Goal: Task Accomplishment & Management: Manage account settings

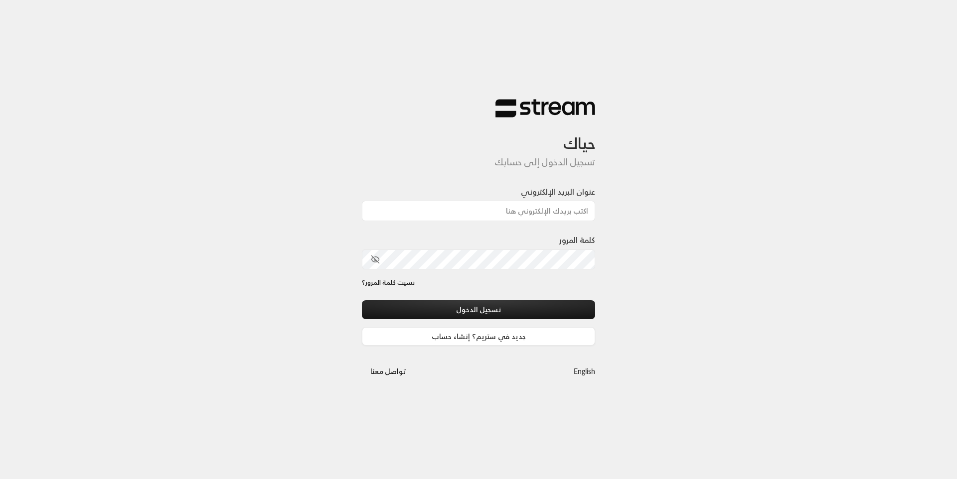
click at [525, 214] on input "عنوان البريد الإلكتروني" at bounding box center [478, 211] width 233 height 20
type input "[EMAIL_ADDRESS][DOMAIN_NAME]"
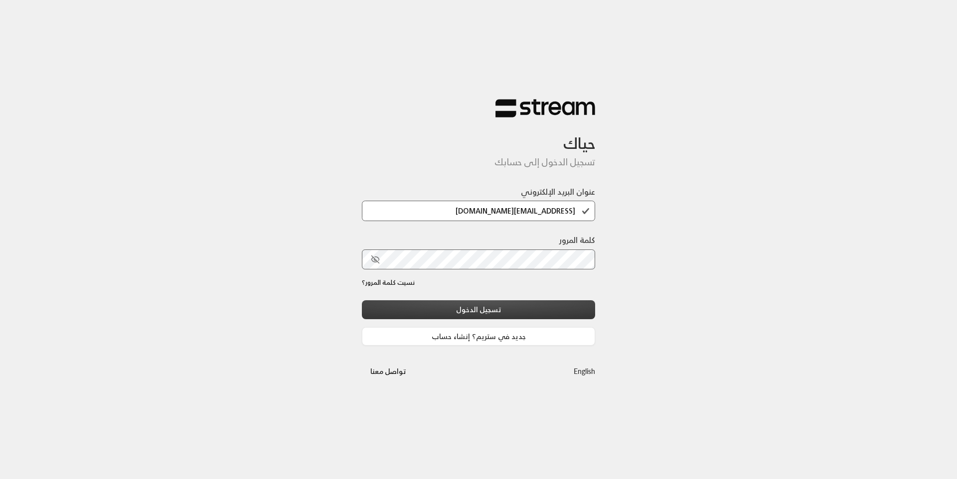
click at [491, 310] on button "تسجيل الدخول" at bounding box center [478, 310] width 233 height 18
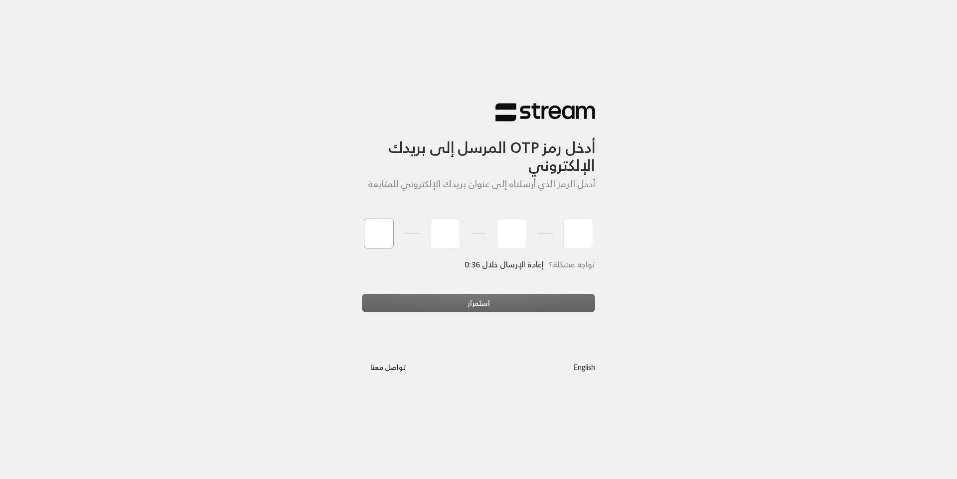
type input "7"
type input "1"
type input "4"
type input "9"
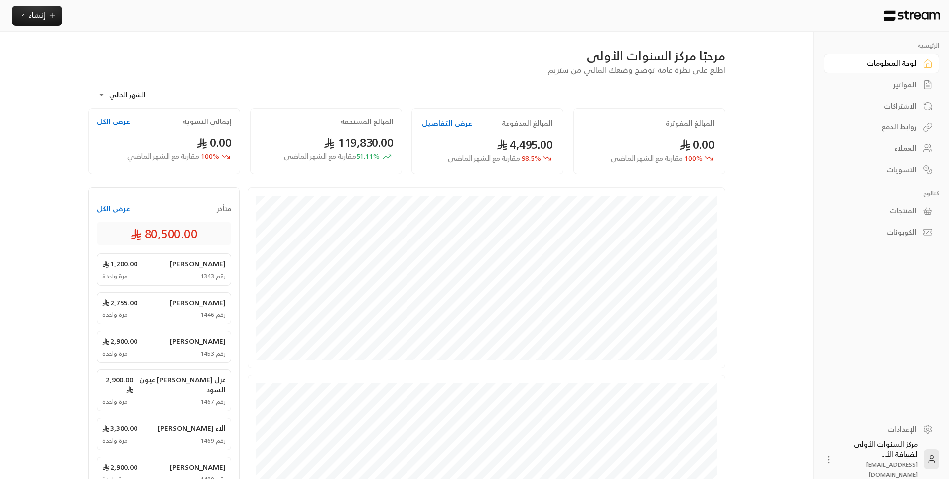
click at [899, 139] on link "العملاء" at bounding box center [881, 148] width 115 height 19
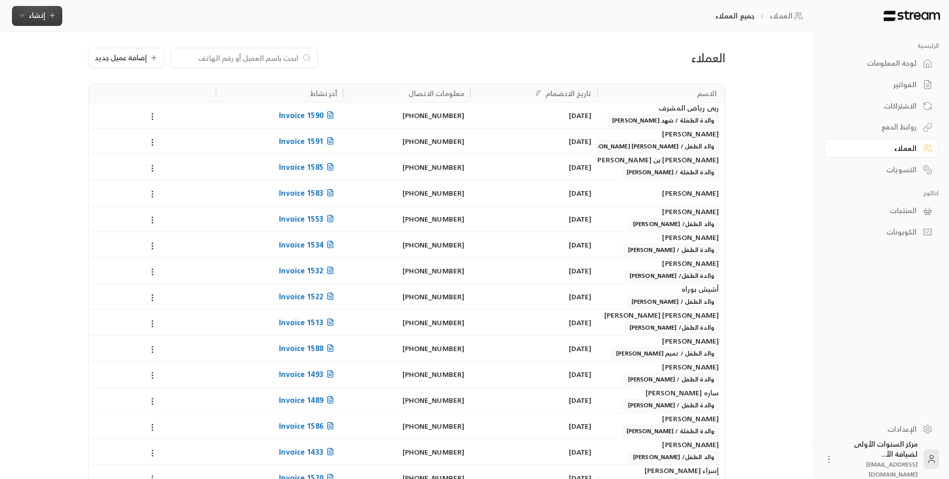
click at [48, 17] on icon "button" at bounding box center [52, 15] width 8 height 8
click at [249, 37] on div "العملاء إضافة عميل جديد الاسم تاريخ الانضمام معلومات الاتصال آخر نشاط ربى رياض …" at bounding box center [406, 413] width 669 height 763
click at [137, 54] on span "إضافة عميل جديد" at bounding box center [121, 57] width 52 height 7
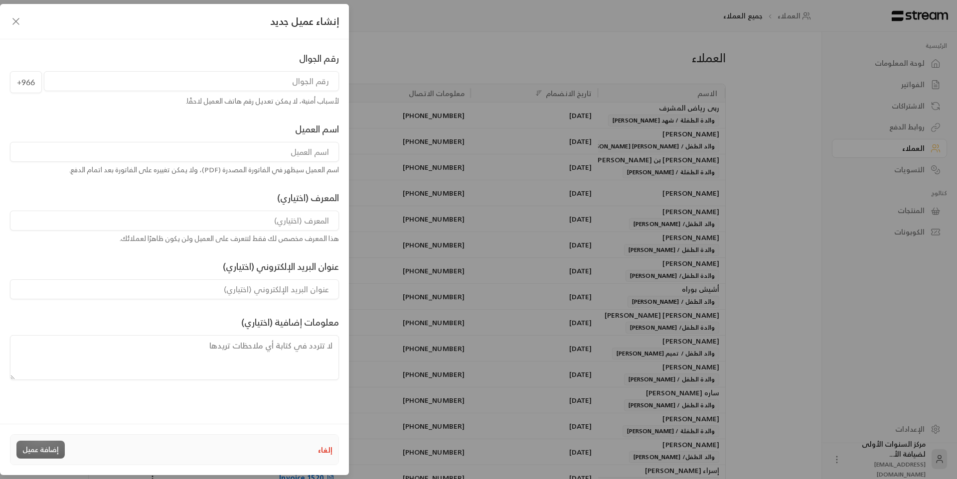
click at [313, 86] on input "tel" at bounding box center [191, 81] width 295 height 20
click at [303, 151] on input at bounding box center [174, 152] width 329 height 20
type input "k"
type input "نوره [PERSON_NAME]"
click at [288, 84] on input "tel" at bounding box center [191, 81] width 295 height 20
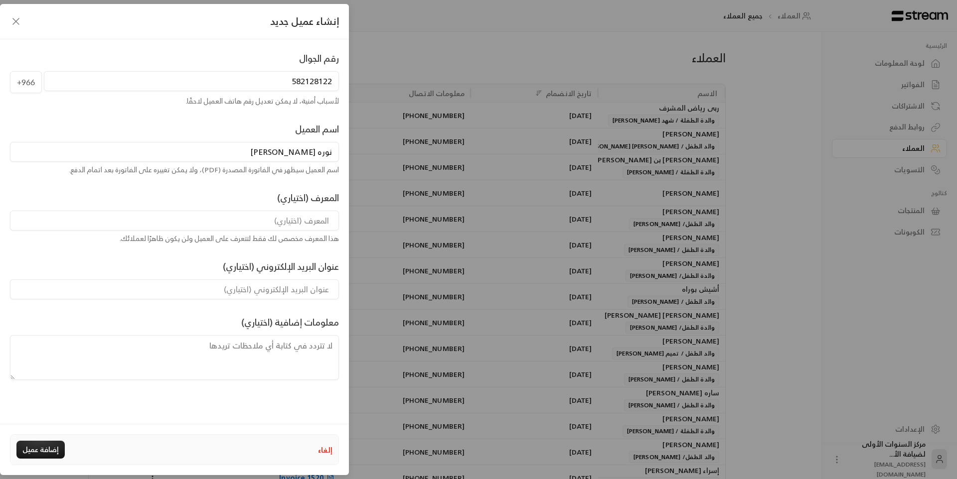
type input "582128122"
click at [291, 219] on input at bounding box center [174, 221] width 329 height 20
type input "والده الطفل/ [PERSON_NAME]"
click at [34, 448] on button "إضافة عميل" at bounding box center [40, 450] width 48 height 18
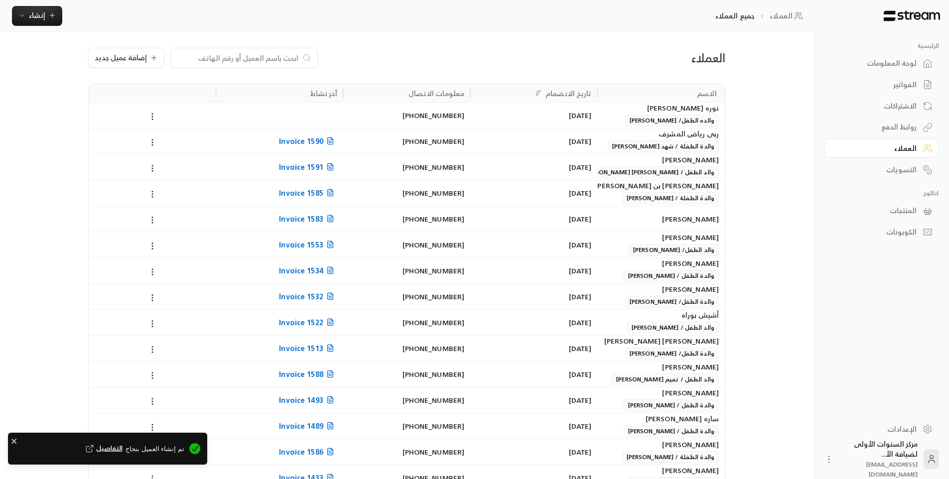
click at [915, 82] on div "الفواتير" at bounding box center [877, 85] width 80 height 10
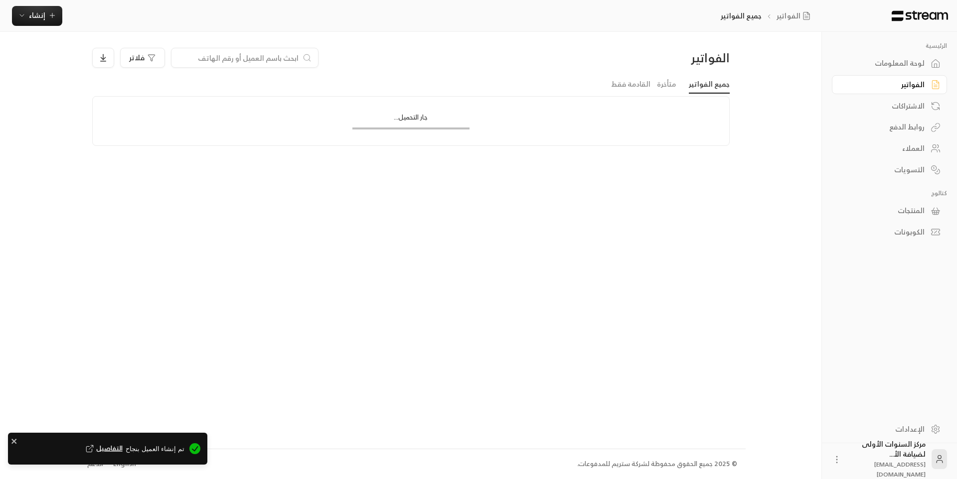
click at [25, 3] on div "الفواتير جميع الفواتير إنشاء فوري إنشاء فاتورة مرة واحدة بسهولة للمعاملات السري…" at bounding box center [412, 16] width 825 height 32
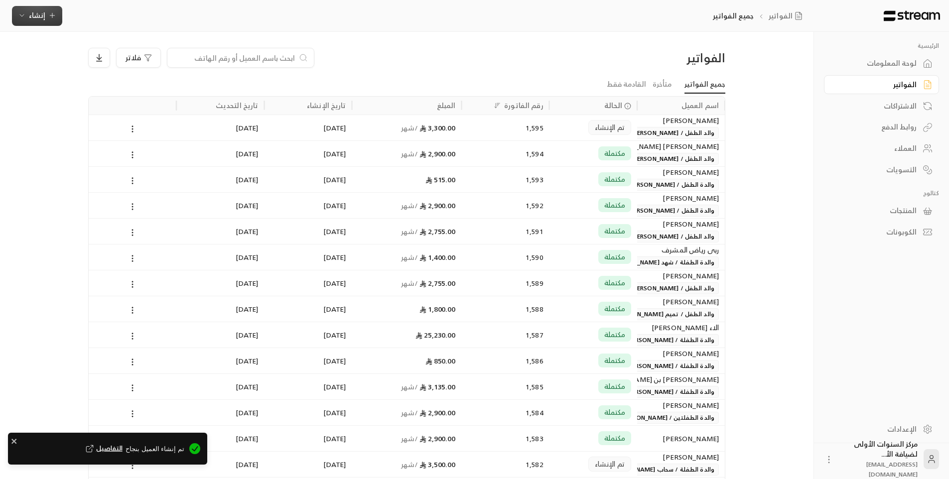
click at [37, 13] on span "إنشاء" at bounding box center [37, 15] width 16 height 12
click at [116, 89] on div "اشتراك" at bounding box center [86, 86] width 126 height 12
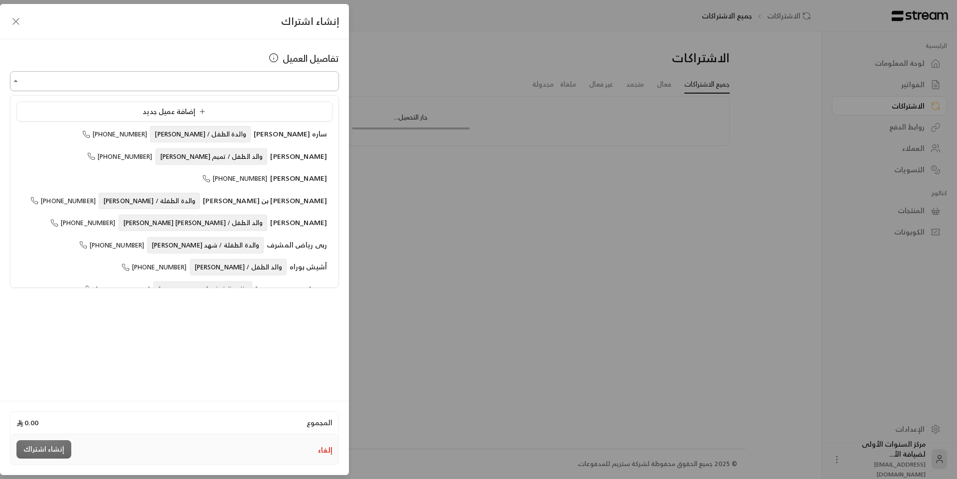
click at [245, 83] on input "اختر العميل" at bounding box center [174, 81] width 329 height 17
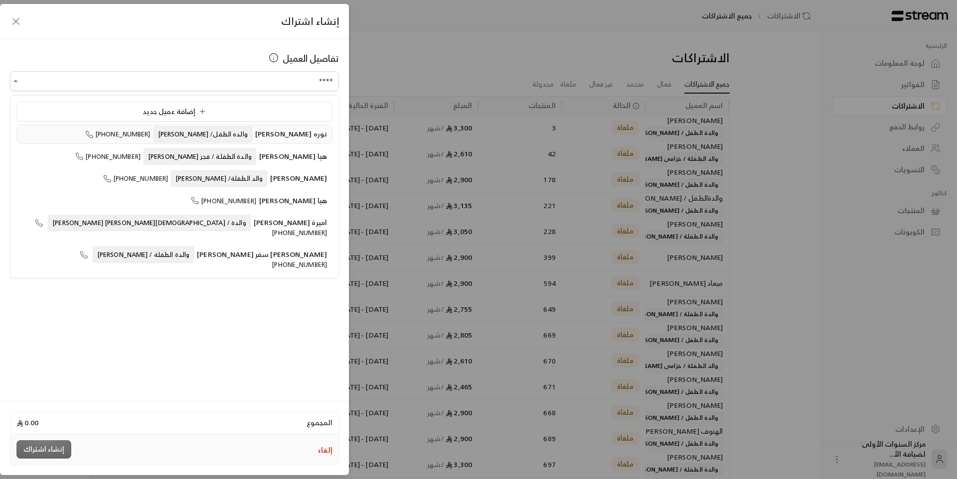
click at [222, 131] on span "والده الطفل/ [PERSON_NAME]" at bounding box center [203, 134] width 99 height 16
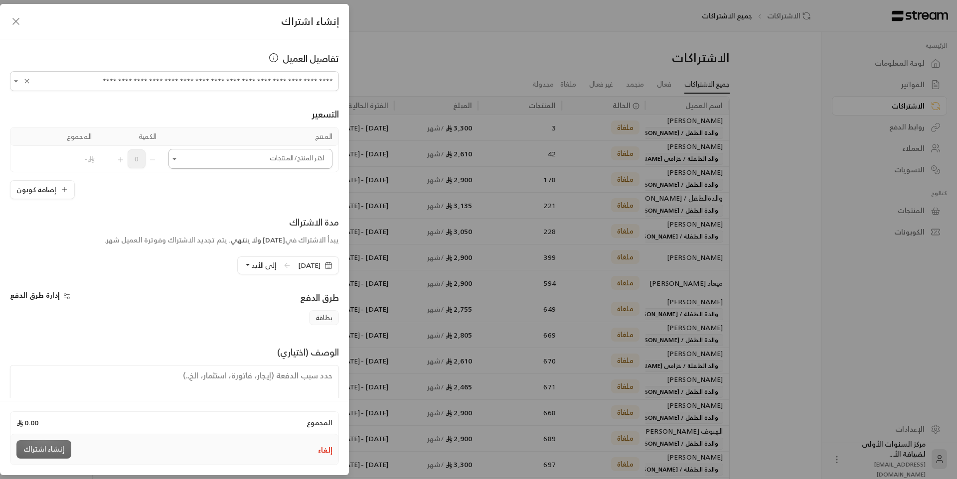
type input "**********"
click at [233, 158] on input "اختر العميل" at bounding box center [250, 159] width 164 height 17
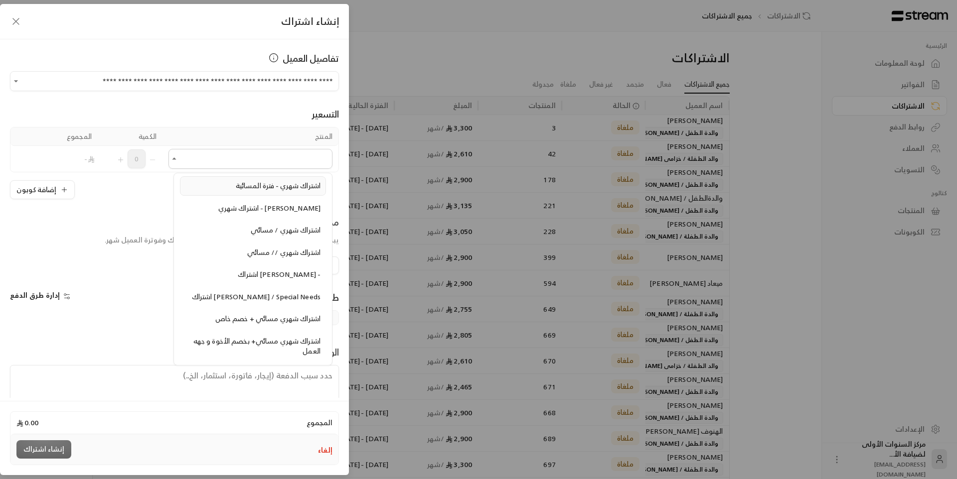
click at [269, 190] on span "اشتراك شهري - فترة المسائية" at bounding box center [278, 185] width 85 height 12
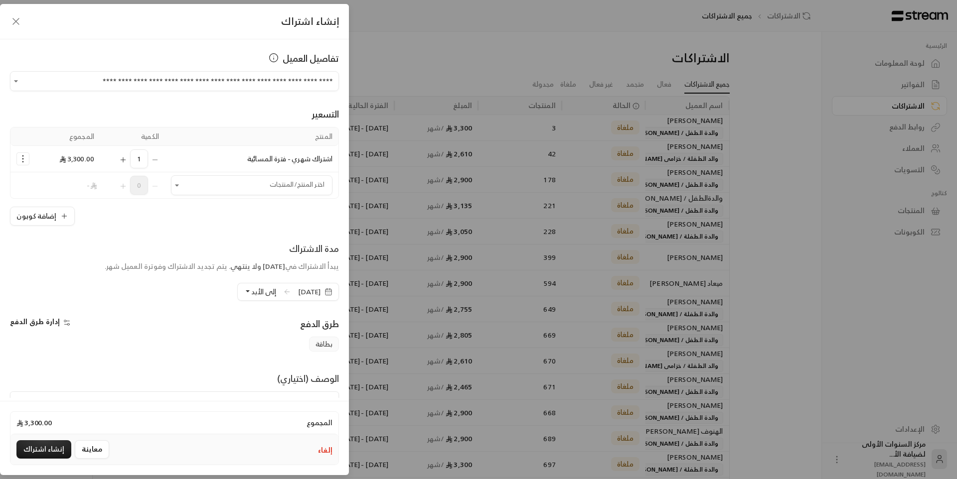
click at [315, 289] on span "[DATE]" at bounding box center [309, 292] width 22 height 10
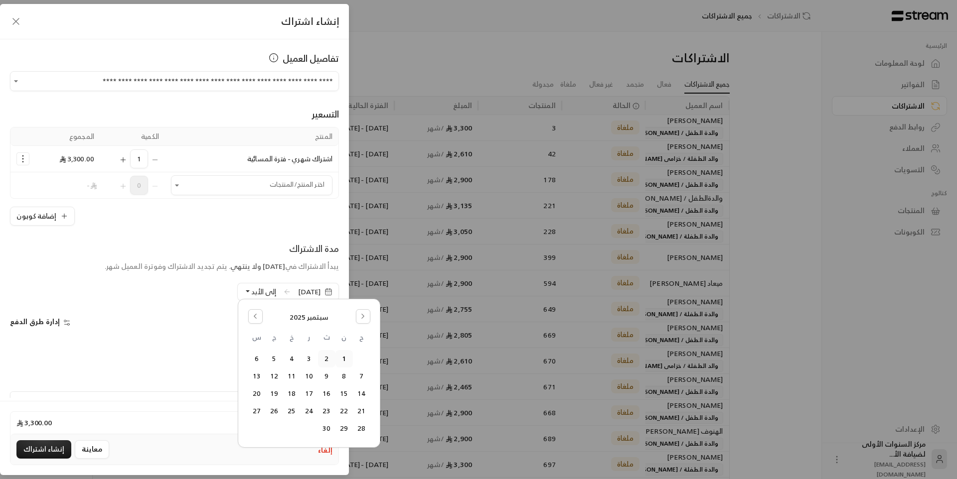
click at [328, 359] on button "2" at bounding box center [326, 359] width 16 height 16
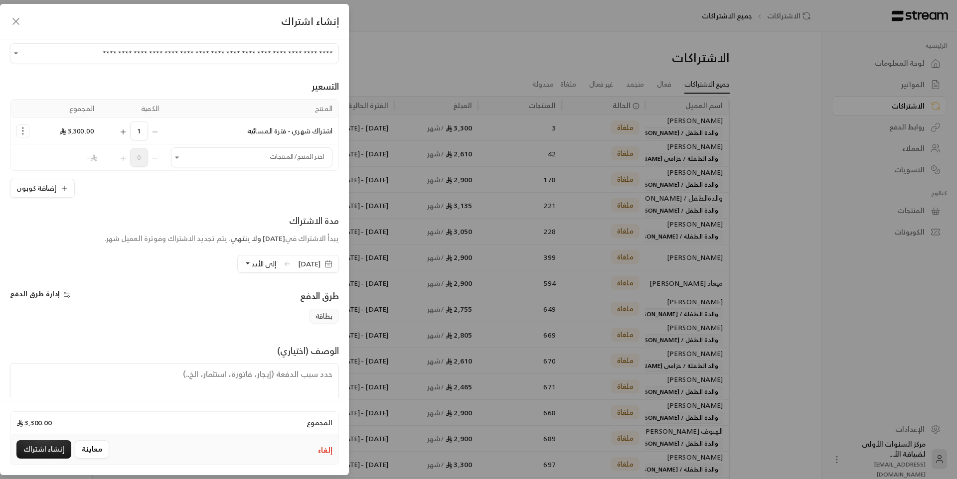
scroll to position [50, 0]
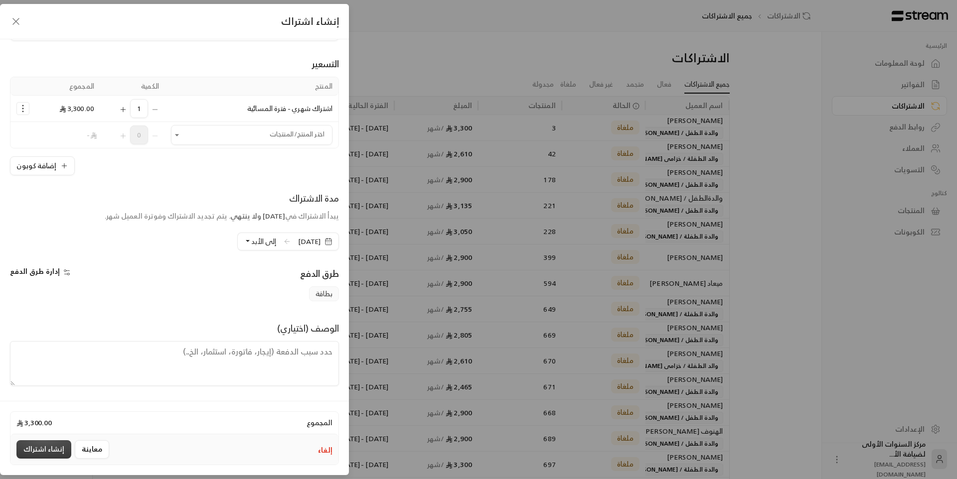
click at [58, 453] on button "إنشاء اشتراك" at bounding box center [43, 450] width 55 height 18
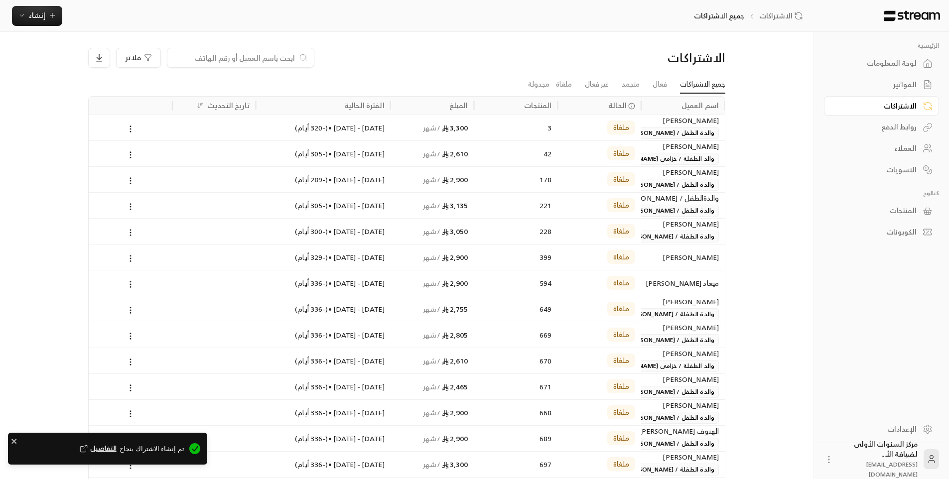
click at [889, 82] on div "الفواتير" at bounding box center [877, 85] width 80 height 10
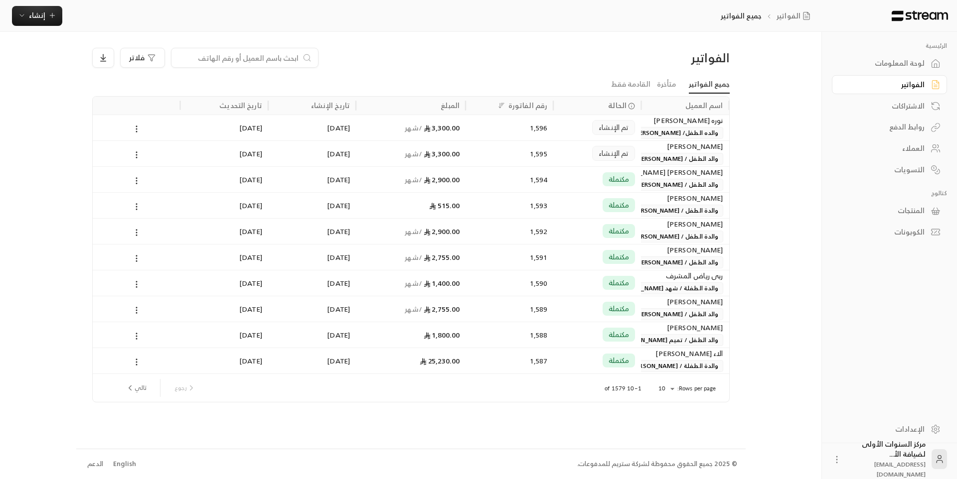
click at [678, 127] on span "والده الطفل/ [PERSON_NAME]" at bounding box center [676, 133] width 94 height 12
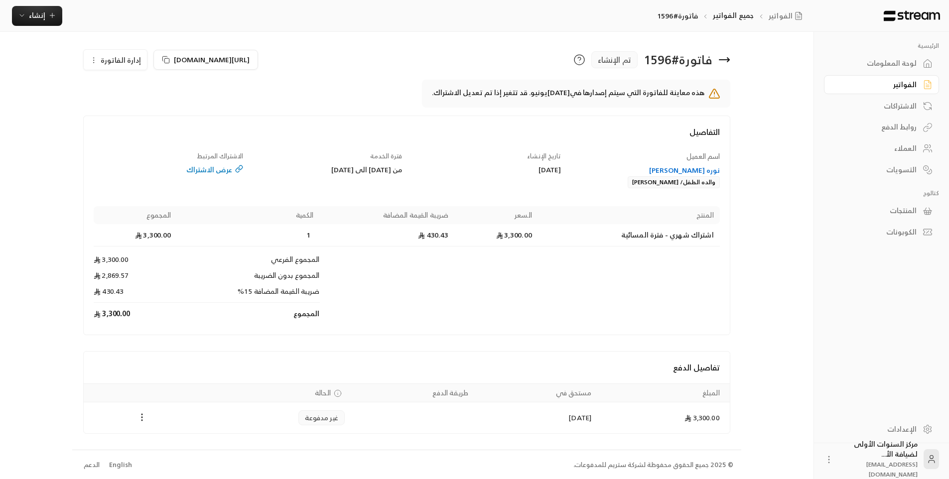
click at [140, 417] on icon "Payments" at bounding box center [142, 418] width 10 height 10
click at [183, 448] on li "تغيير الحالة الى مدفوعة" at bounding box center [179, 444] width 77 height 18
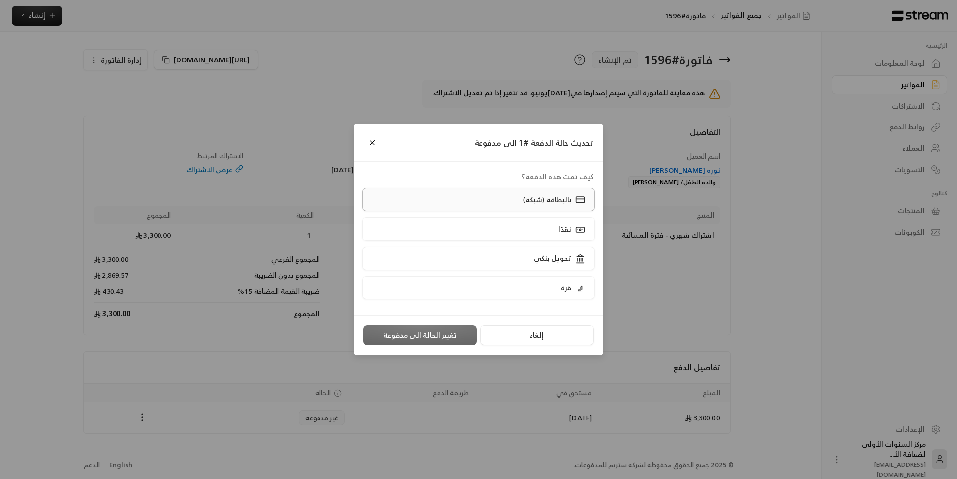
click at [546, 195] on p "بالبطاقة (شبكة)" at bounding box center [547, 200] width 48 height 10
click at [422, 341] on button "تغيير الحالة الى مدفوعة" at bounding box center [419, 335] width 113 height 20
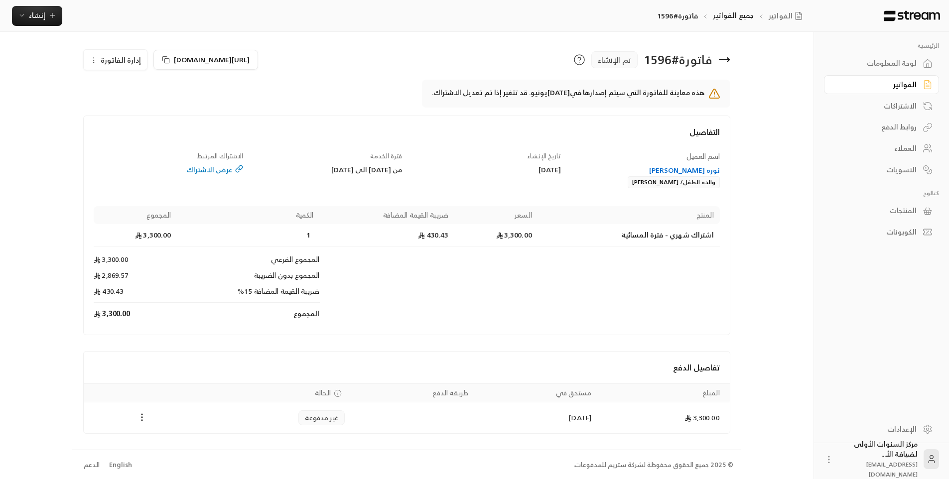
click at [728, 62] on icon at bounding box center [725, 60] width 12 height 12
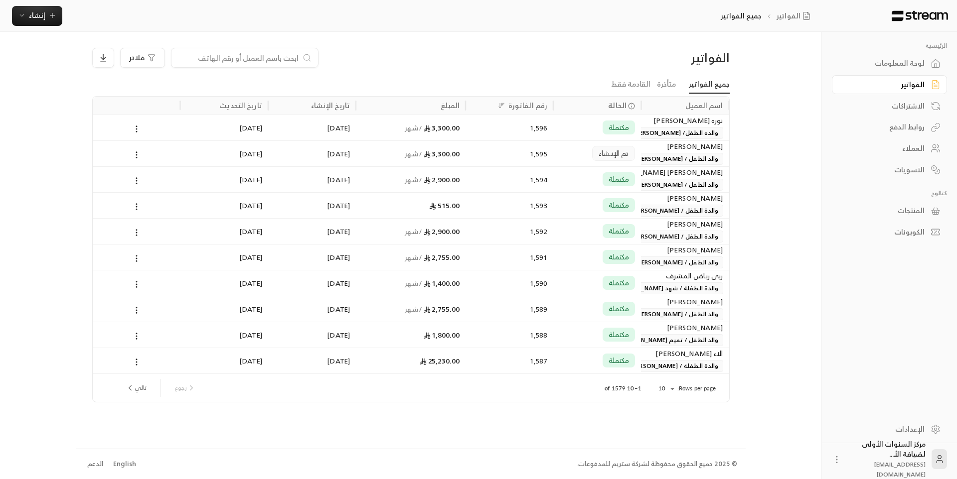
click at [296, 61] on input at bounding box center [238, 57] width 122 height 11
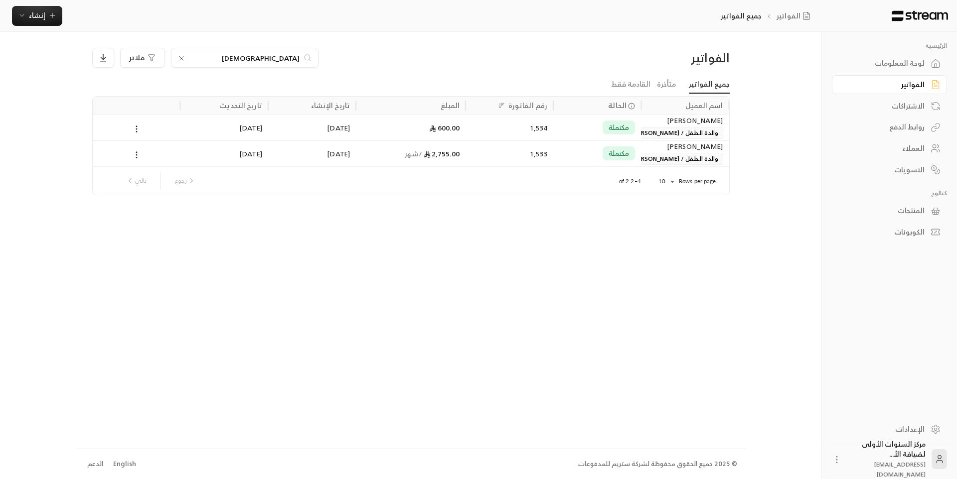
type input "[DEMOGRAPHIC_DATA]"
click at [680, 150] on div "[PERSON_NAME]" at bounding box center [685, 146] width 76 height 11
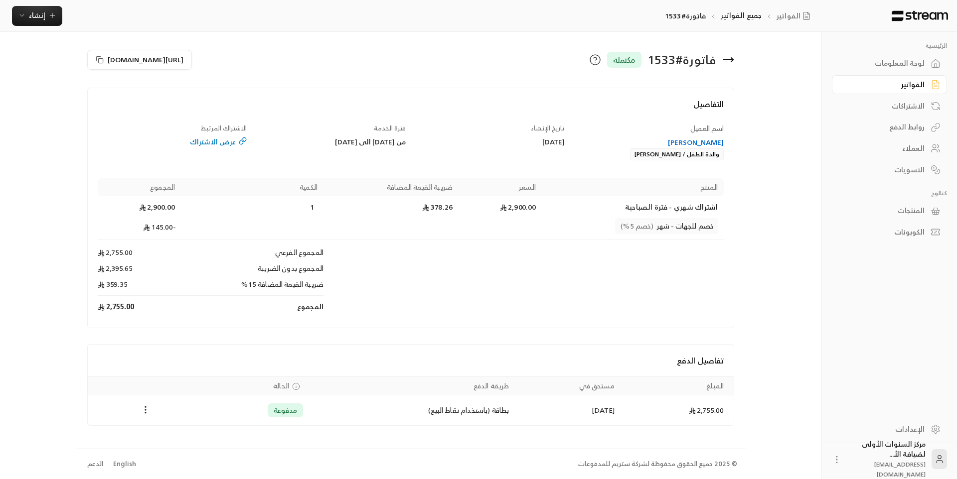
click at [734, 63] on icon at bounding box center [728, 60] width 12 height 12
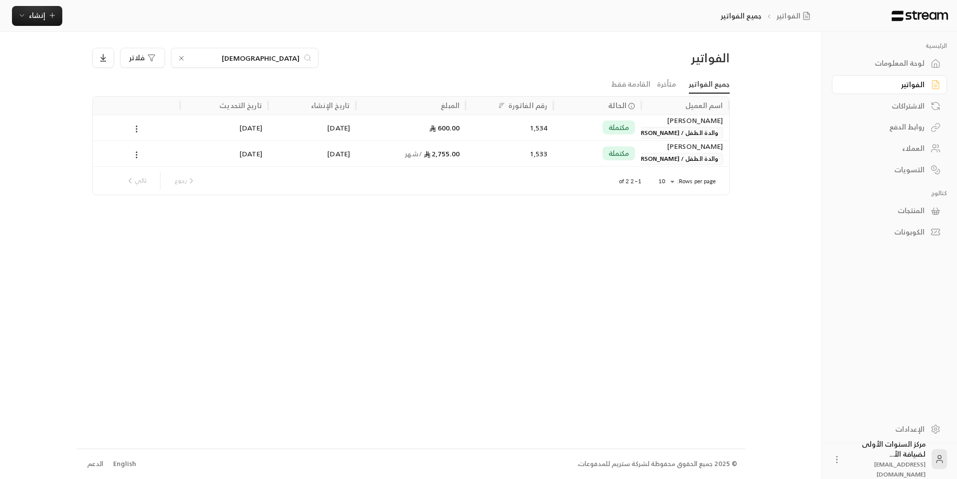
click at [184, 57] on icon at bounding box center [181, 58] width 8 height 8
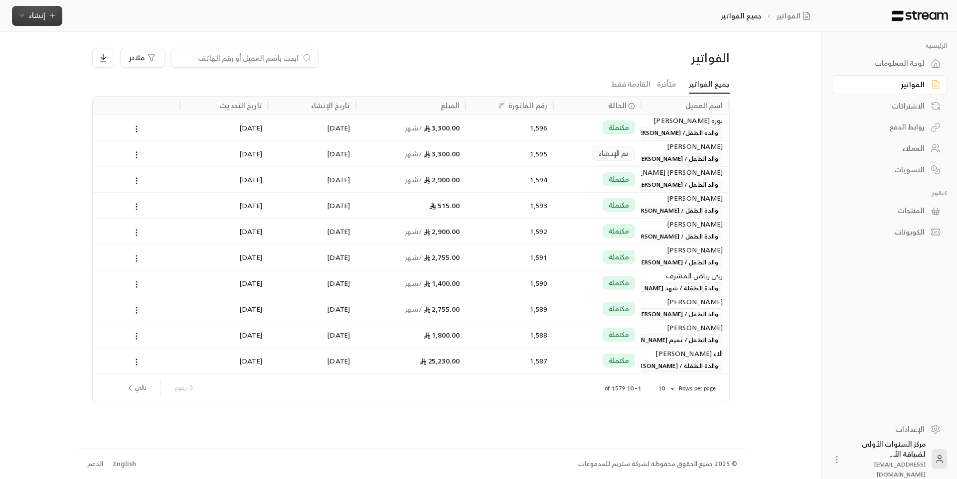
click at [52, 23] on button "إنشاء" at bounding box center [37, 16] width 50 height 20
click at [133, 69] on div "إنشاء فاتورة مرة واحدة بسهولة للمعاملات السريعة." at bounding box center [86, 62] width 126 height 20
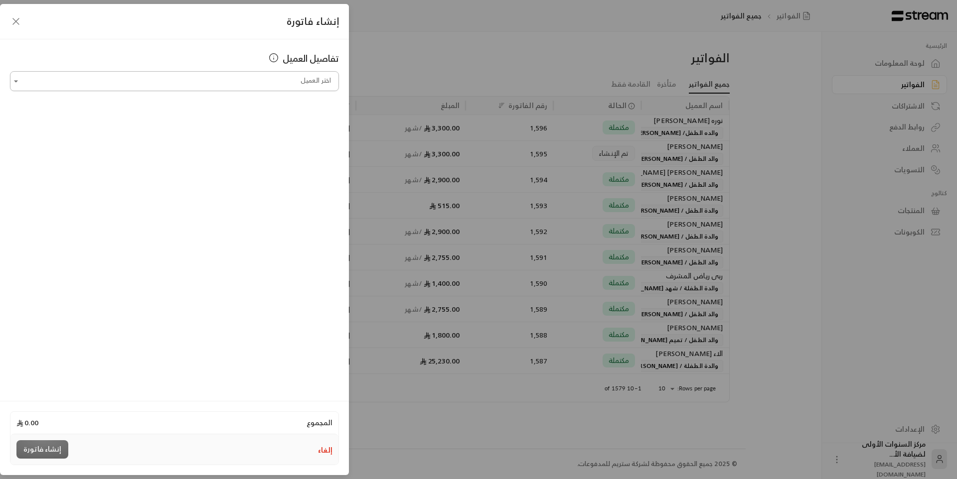
click at [246, 83] on input "اختر العميل" at bounding box center [174, 81] width 329 height 17
click at [215, 134] on span "والدة الطفل / [PERSON_NAME]" at bounding box center [217, 134] width 100 height 16
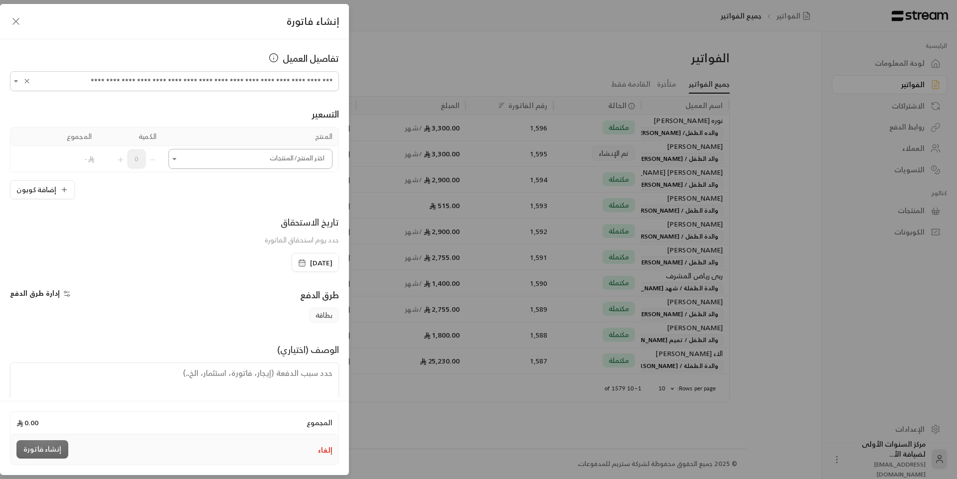
type input "**********"
click at [280, 166] on input "اختر العميل" at bounding box center [250, 159] width 164 height 17
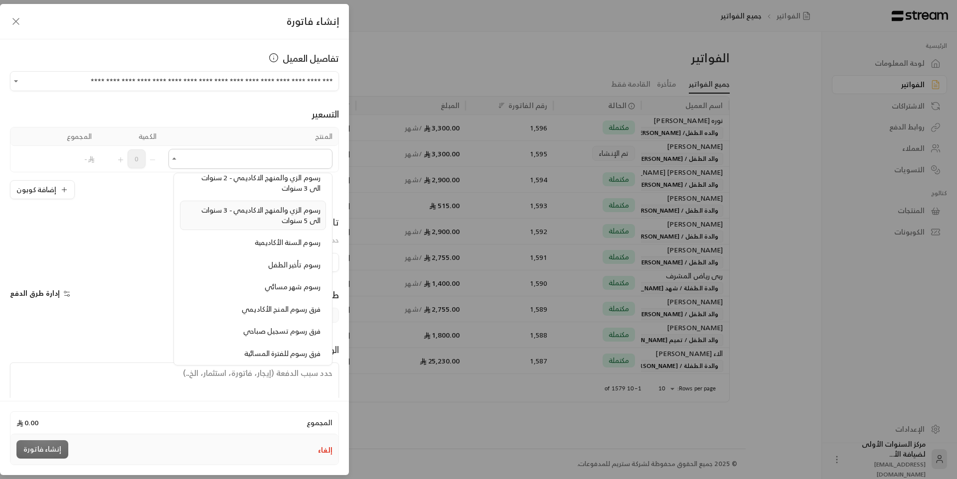
click at [276, 214] on span "رسوم الزي والمنهج الاكاديمي - 3 سنوات الى 5 سنوات" at bounding box center [260, 215] width 119 height 23
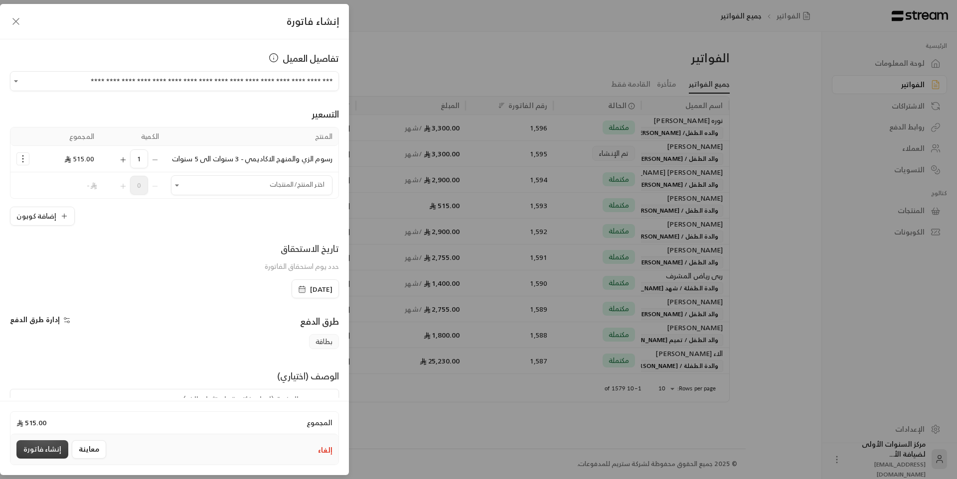
click at [48, 454] on button "إنشاء فاتورة" at bounding box center [42, 450] width 52 height 18
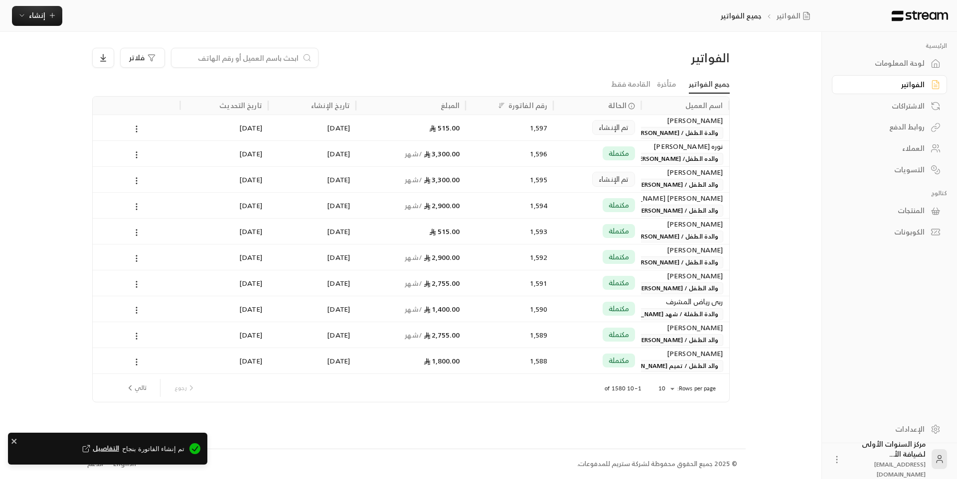
click at [684, 127] on span "والدة الطفل / [PERSON_NAME]" at bounding box center [675, 133] width 95 height 12
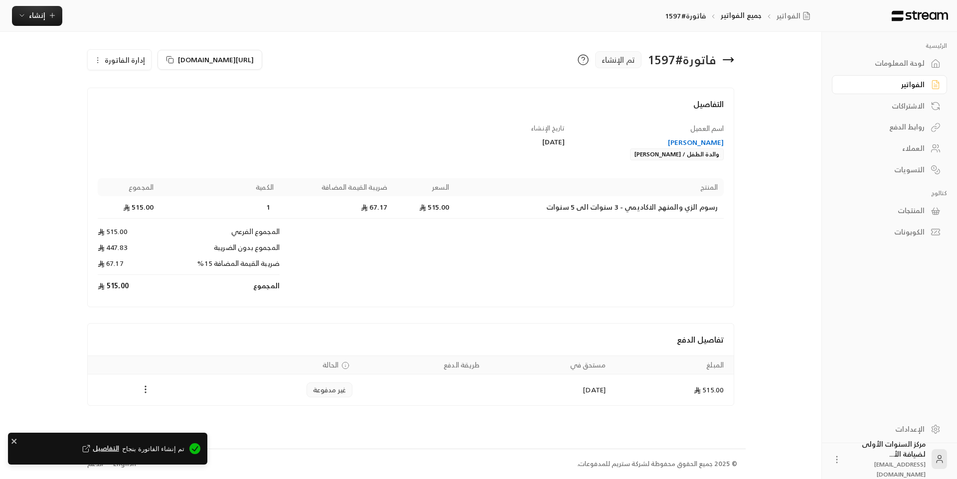
click at [145, 393] on icon "Payments" at bounding box center [146, 390] width 10 height 10
click at [181, 420] on li "تغيير الحالة الى مدفوعة" at bounding box center [183, 416] width 77 height 18
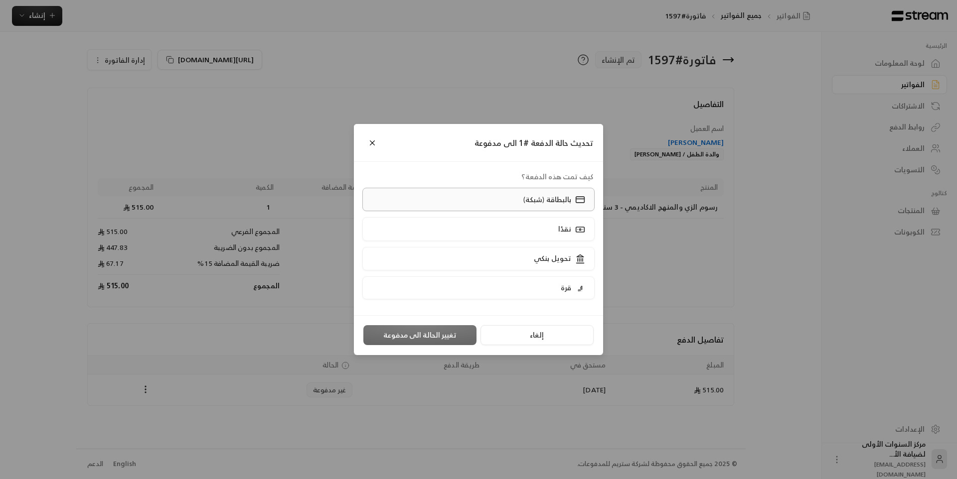
click at [518, 200] on label "بالبطاقة (شبكة)" at bounding box center [478, 199] width 233 height 23
click at [438, 338] on button "تغيير الحالة الى مدفوعة" at bounding box center [419, 335] width 113 height 20
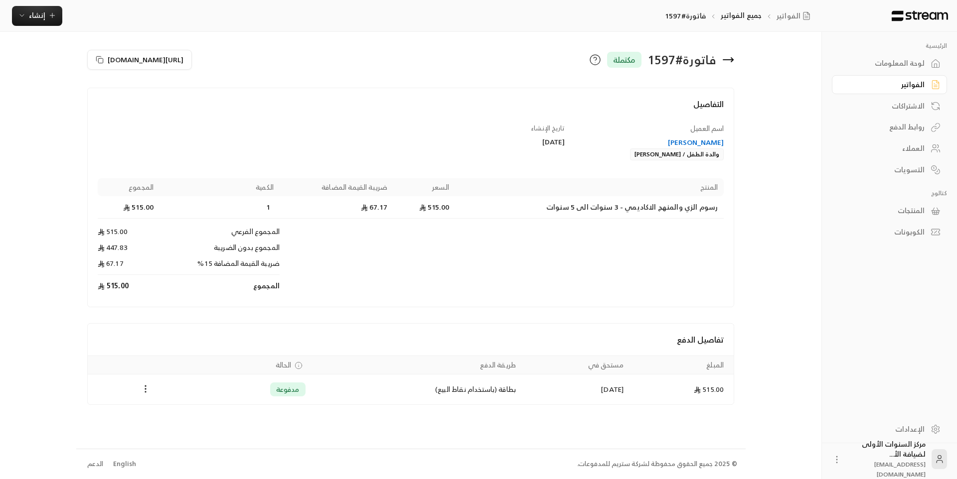
click at [892, 87] on div "الفواتير" at bounding box center [884, 85] width 80 height 10
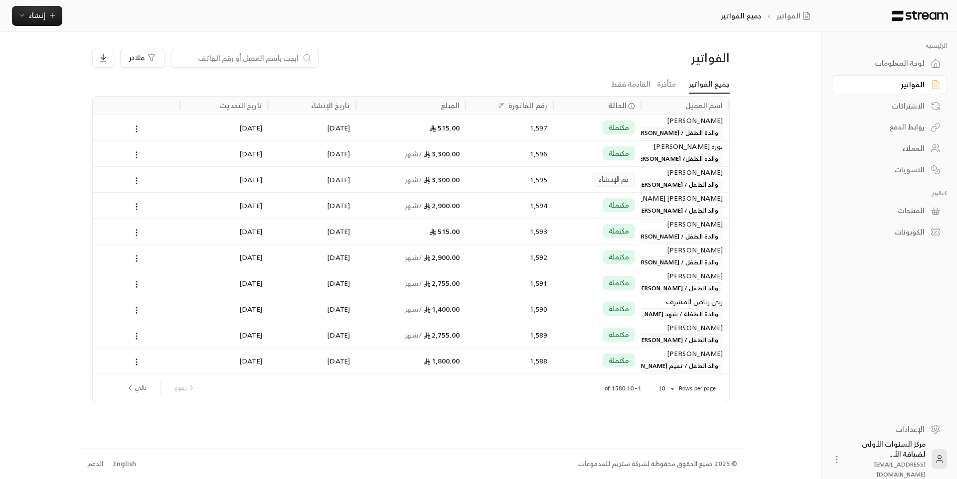
click at [894, 65] on div "لوحة المعلومات" at bounding box center [884, 63] width 80 height 10
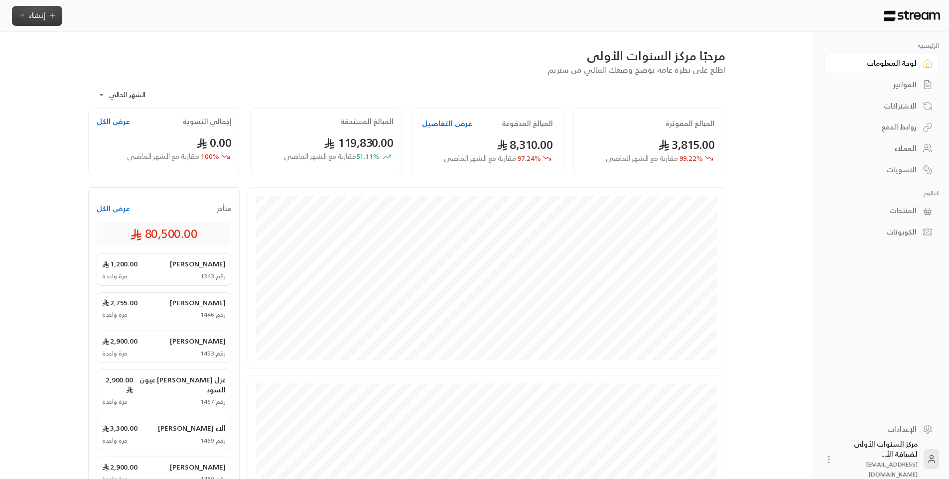
click at [47, 14] on span "إنشاء" at bounding box center [37, 15] width 38 height 12
click at [118, 82] on div "اشتراك" at bounding box center [86, 86] width 126 height 12
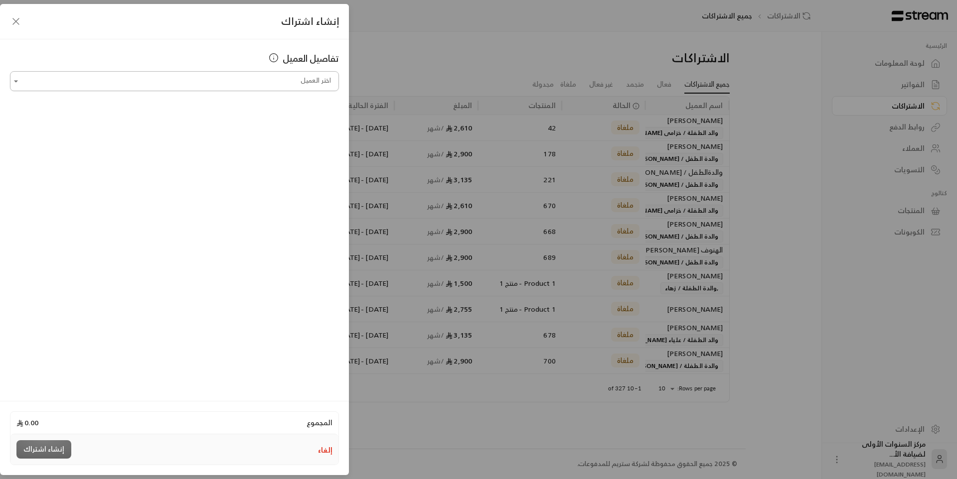
click at [216, 82] on input "اختر العميل" at bounding box center [174, 81] width 329 height 17
click at [225, 137] on span "والد الطفلة / [PERSON_NAME]" at bounding box center [205, 134] width 98 height 16
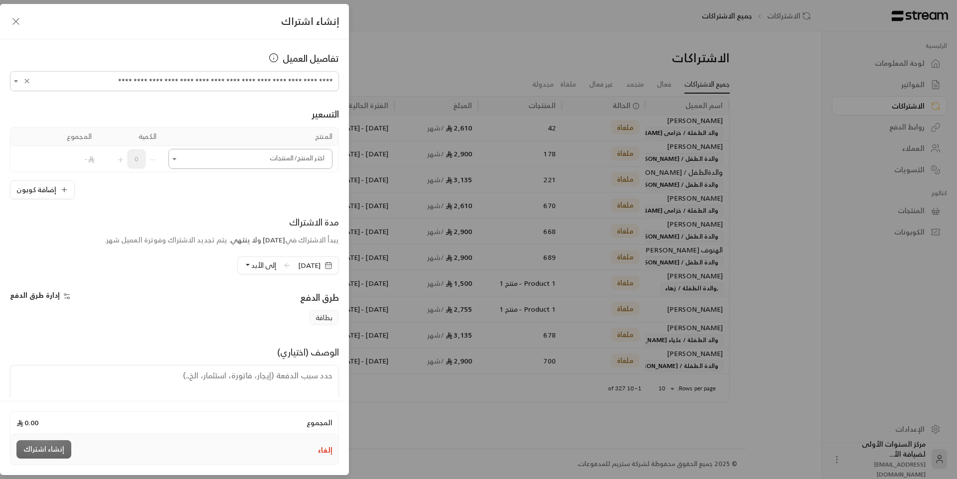
type input "**********"
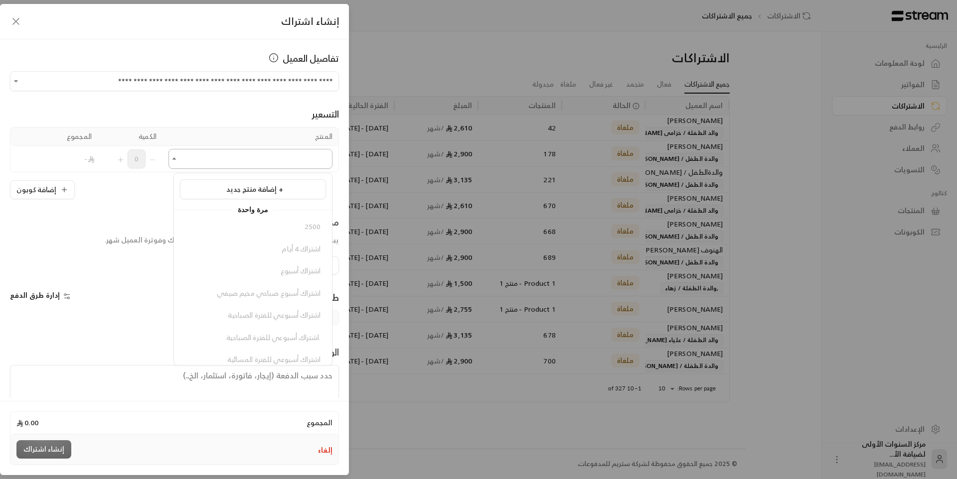
click at [220, 159] on input "اختر العميل" at bounding box center [250, 159] width 164 height 17
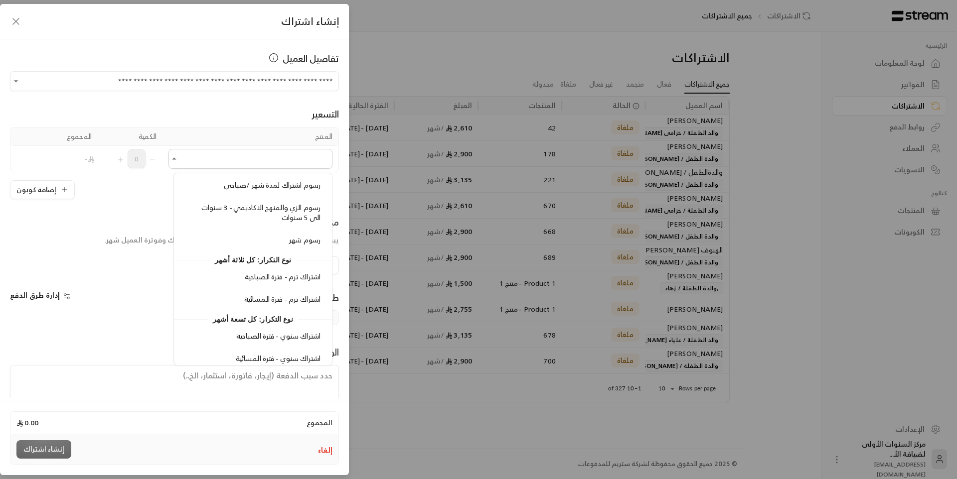
scroll to position [1351, 0]
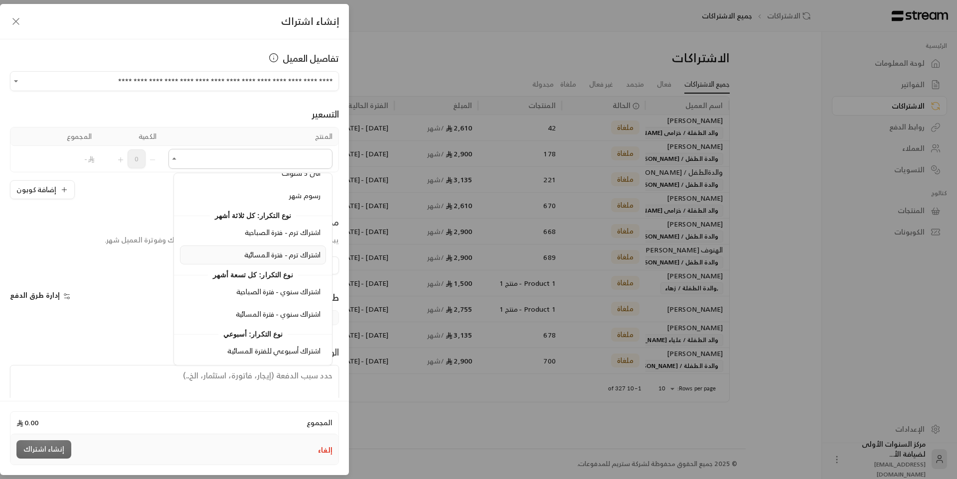
click at [276, 257] on span "اشتراك ترم - فترة المسائية" at bounding box center [282, 255] width 76 height 12
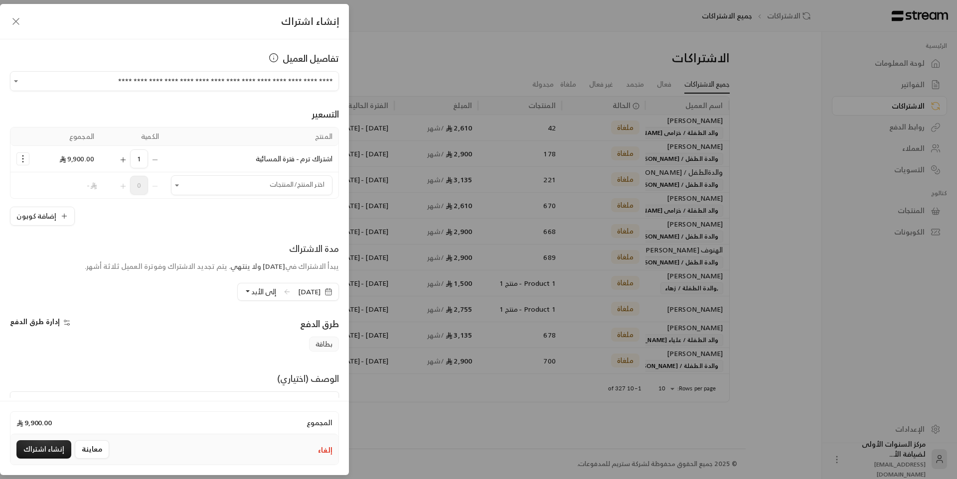
click at [28, 159] on icon "Selected Products" at bounding box center [23, 159] width 10 height 10
click at [70, 184] on span "إضافة كوبون" at bounding box center [61, 183] width 37 height 11
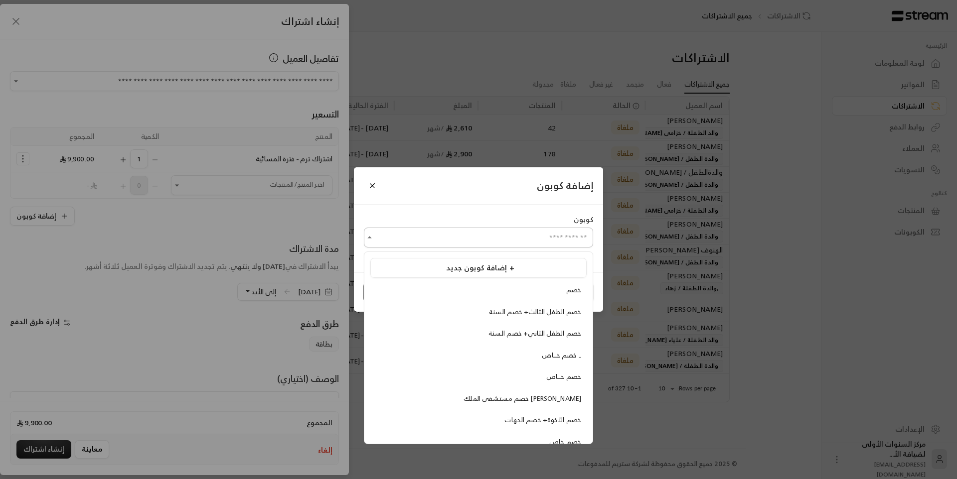
click at [449, 232] on input "اختر العميل" at bounding box center [478, 237] width 229 height 17
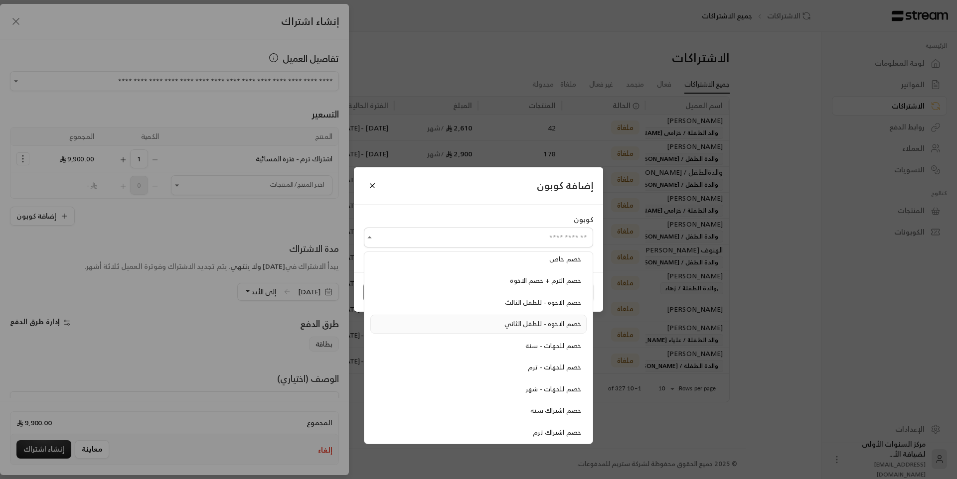
scroll to position [185, 0]
click at [528, 435] on div "خصم اشتراك ترم" at bounding box center [478, 431] width 205 height 10
type input "**********"
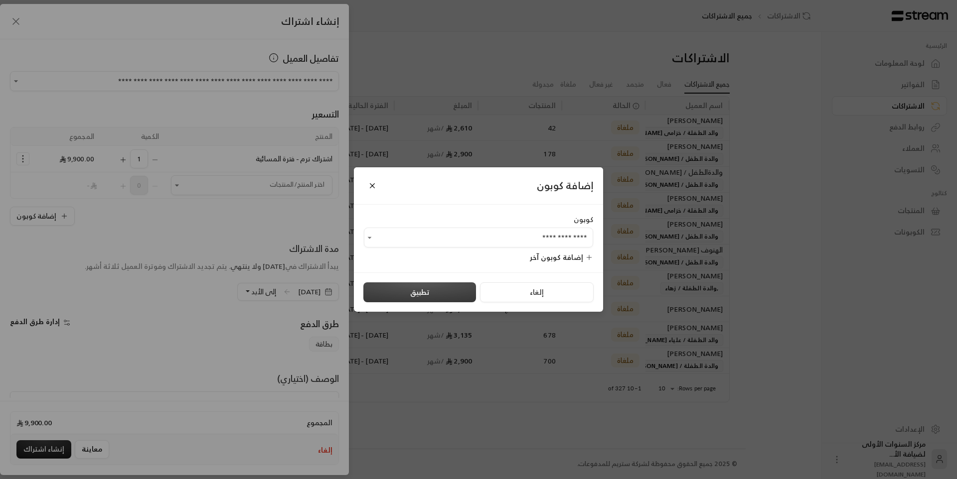
click at [403, 293] on button "تطبيق" at bounding box center [419, 293] width 113 height 20
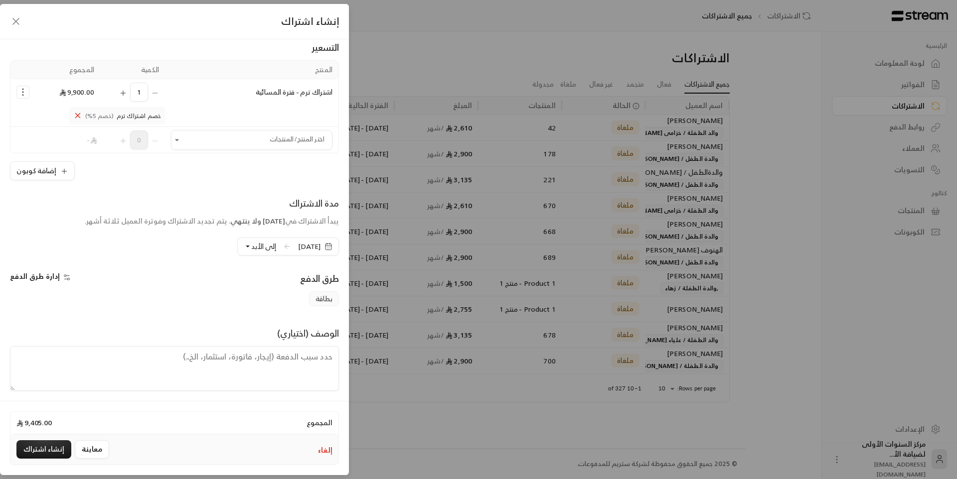
scroll to position [72, 0]
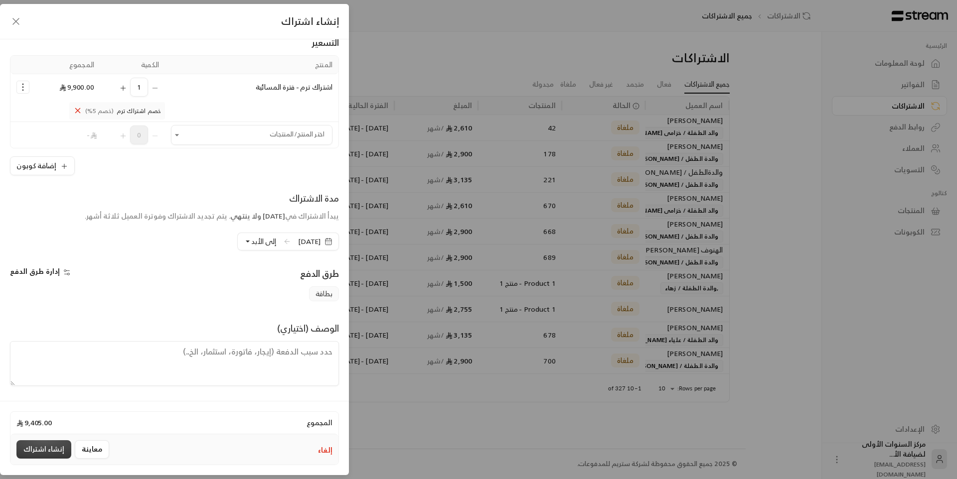
click at [39, 444] on button "إنشاء اشتراك" at bounding box center [43, 450] width 55 height 18
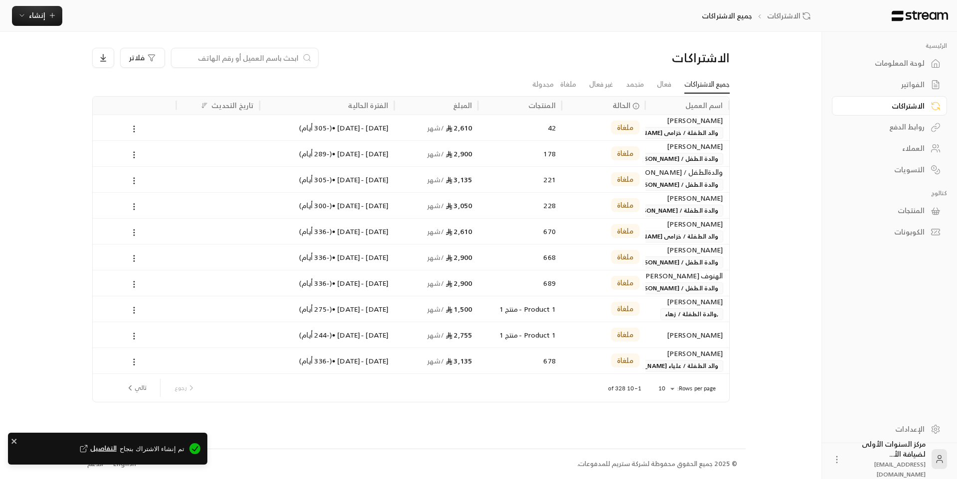
click at [908, 64] on div "لوحة المعلومات" at bounding box center [884, 63] width 80 height 10
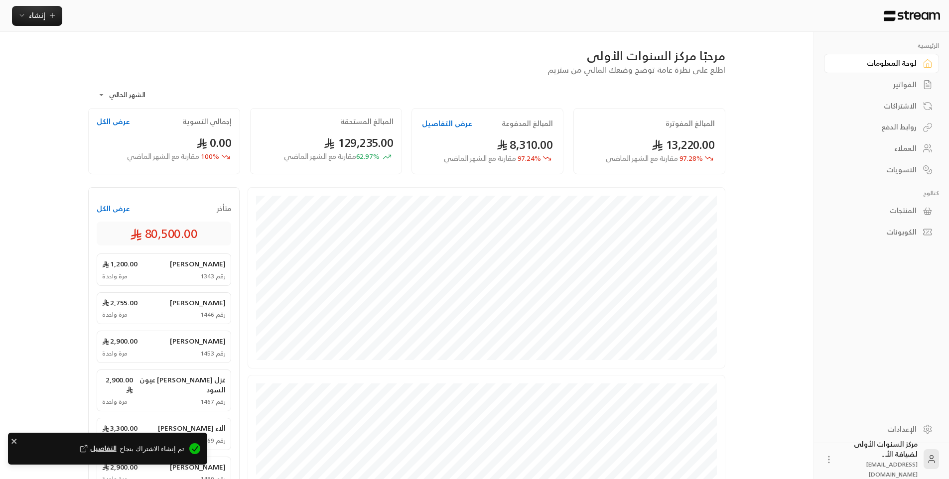
click at [907, 84] on div "الفواتير" at bounding box center [877, 85] width 80 height 10
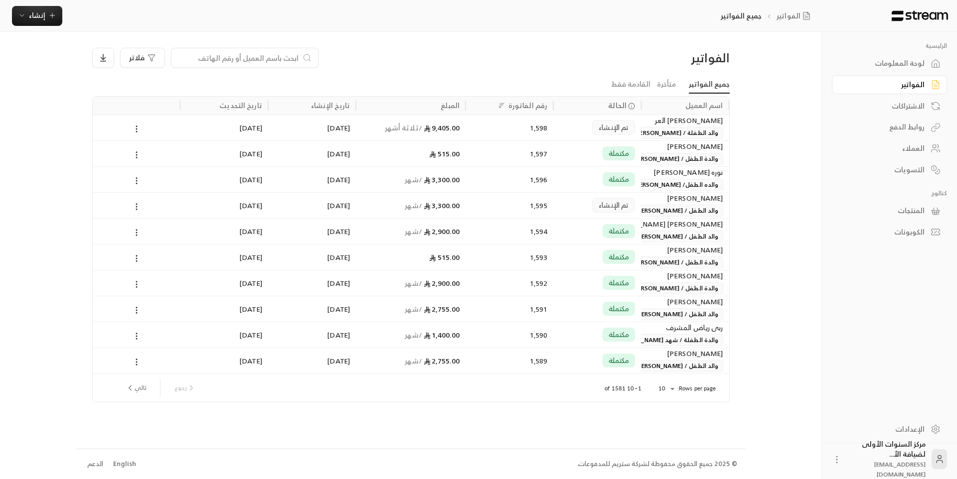
click at [645, 136] on span "والد الطفلة / [PERSON_NAME]" at bounding box center [676, 133] width 93 height 12
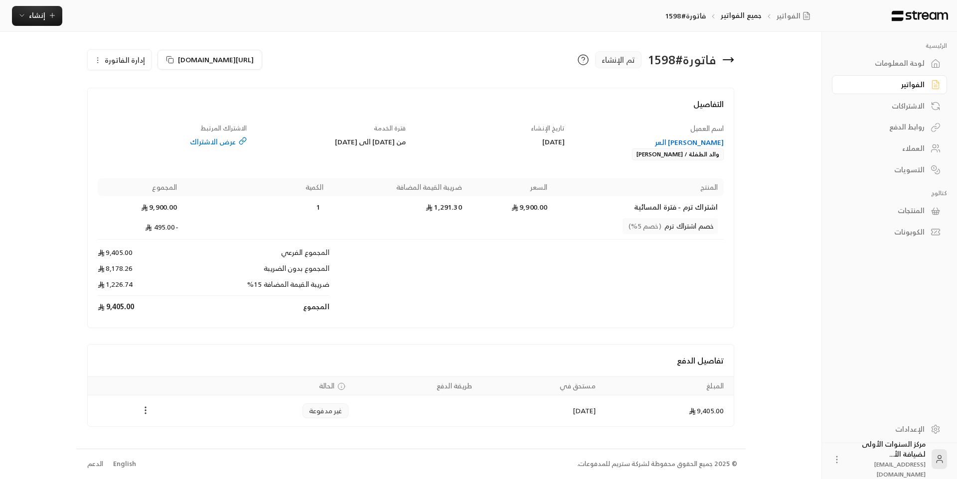
click at [144, 414] on icon "Payments" at bounding box center [146, 411] width 10 height 10
click at [176, 433] on li "تغيير الحالة الى مدفوعة" at bounding box center [183, 437] width 77 height 18
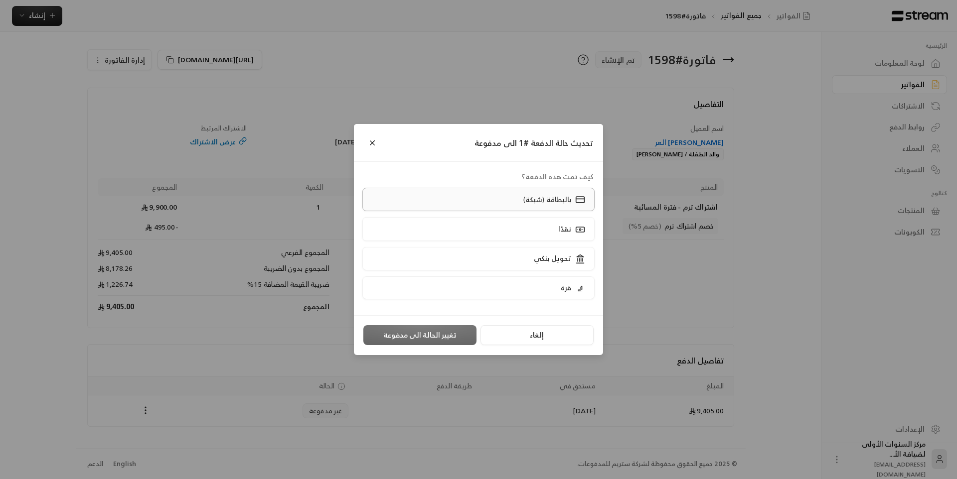
click at [477, 203] on label "بالبطاقة (شبكة)" at bounding box center [478, 199] width 233 height 23
click at [435, 339] on button "تغيير الحالة الى مدفوعة" at bounding box center [419, 335] width 113 height 20
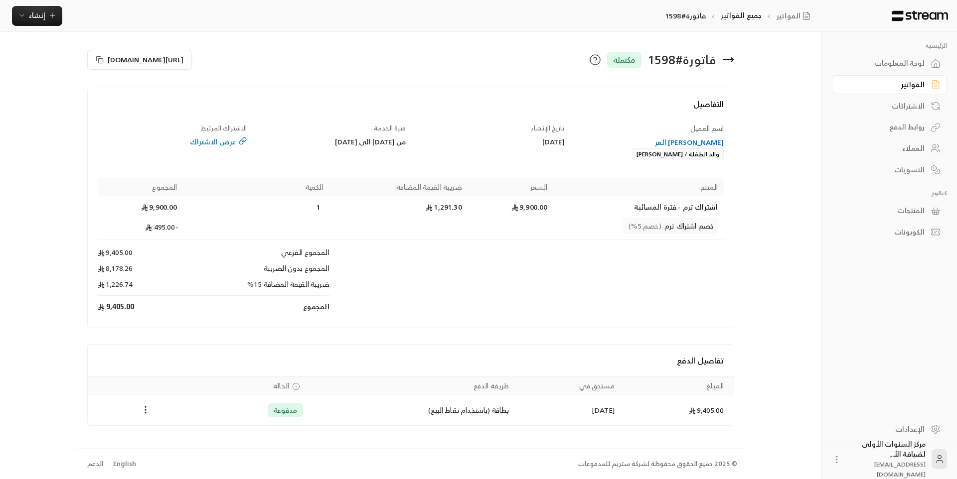
click at [877, 64] on div "لوحة المعلومات" at bounding box center [884, 63] width 80 height 10
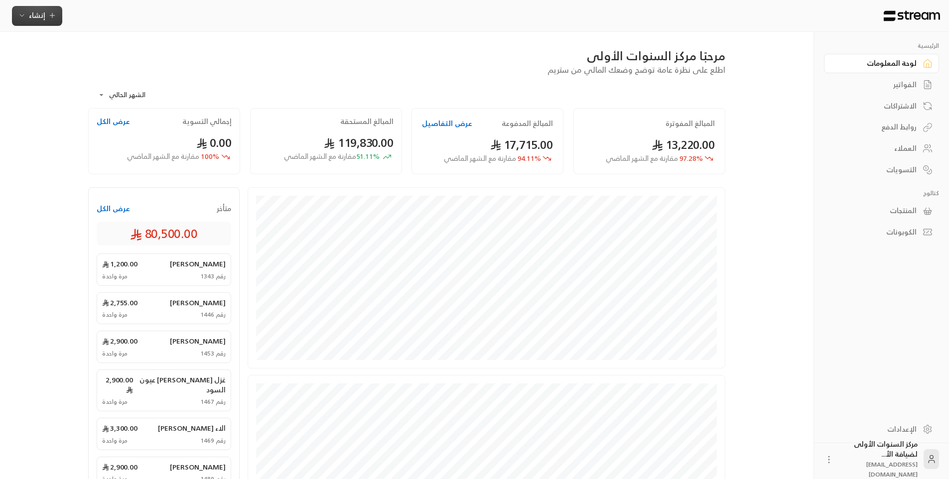
click at [44, 18] on span "إنشاء" at bounding box center [37, 15] width 16 height 12
click at [117, 91] on div "اشتراك" at bounding box center [86, 86] width 126 height 12
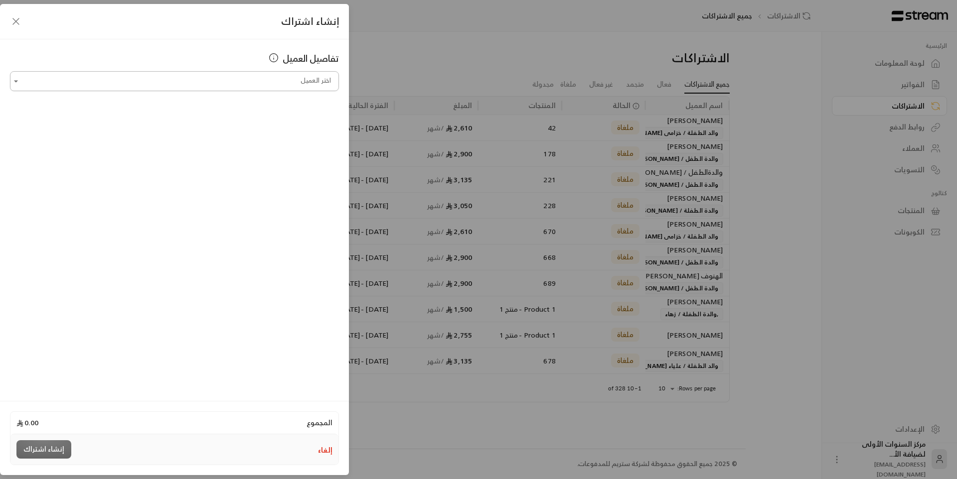
click at [291, 77] on input "اختر العميل" at bounding box center [174, 81] width 329 height 17
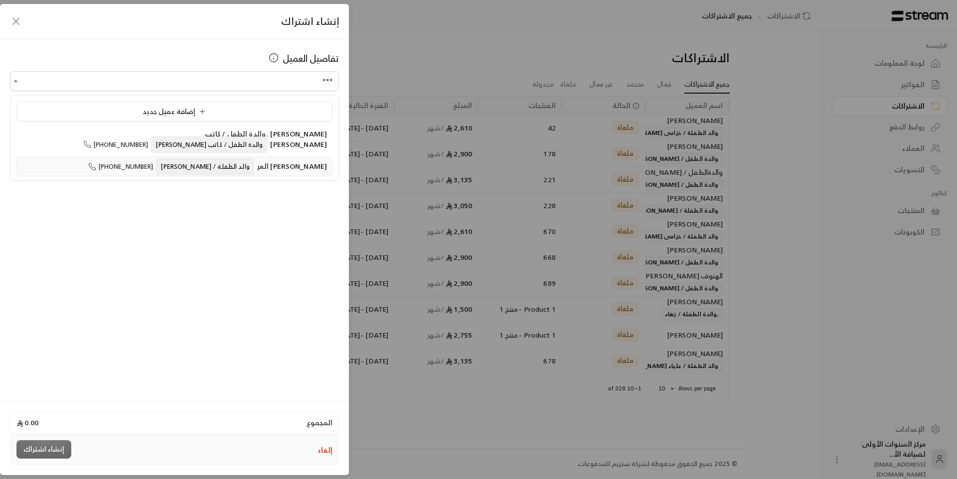
click at [265, 164] on span "[PERSON_NAME] العر والد الطفلة / [PERSON_NAME]" at bounding box center [240, 166] width 174 height 11
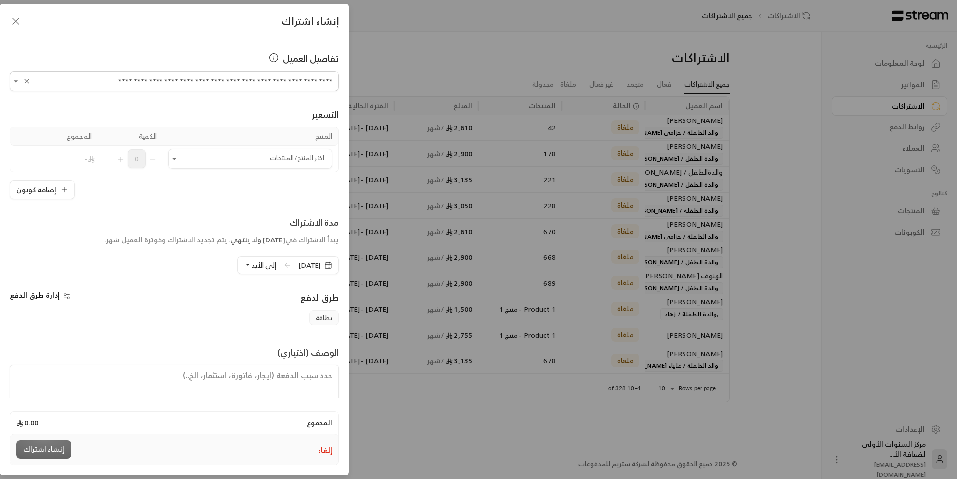
type input "**********"
click at [265, 164] on input "اختر العميل" at bounding box center [250, 159] width 164 height 17
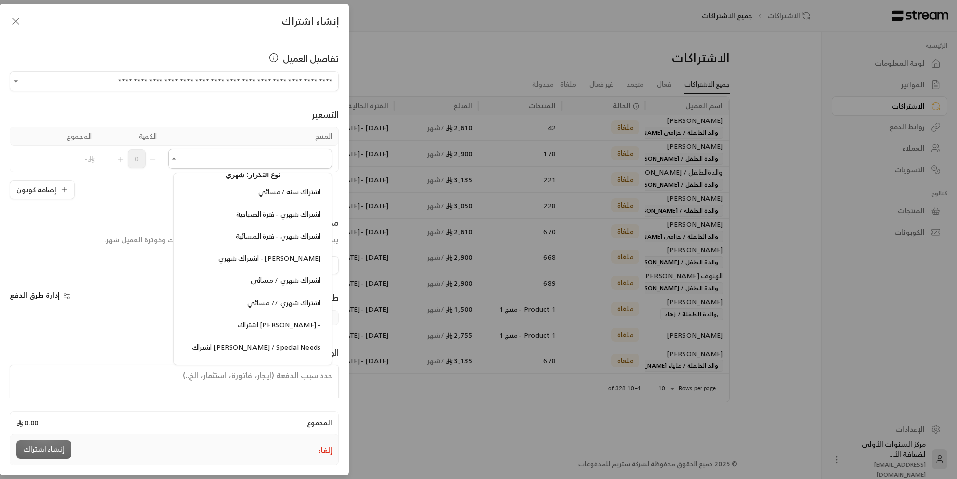
scroll to position [1047, 0]
click at [259, 239] on span "اشتراك شهري - فترة المسائية" at bounding box center [278, 235] width 85 height 12
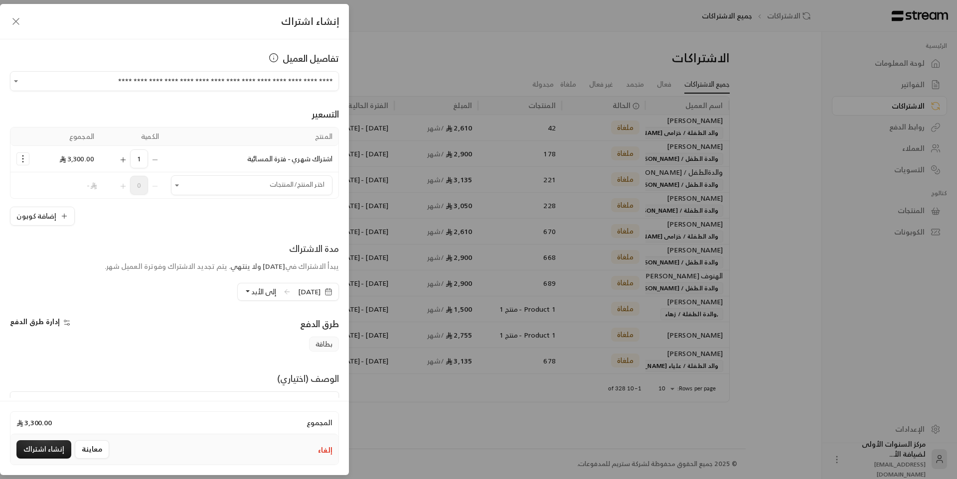
click at [28, 158] on icon "Selected Products" at bounding box center [23, 159] width 10 height 10
click at [70, 185] on span "إضافة كوبون" at bounding box center [61, 183] width 37 height 11
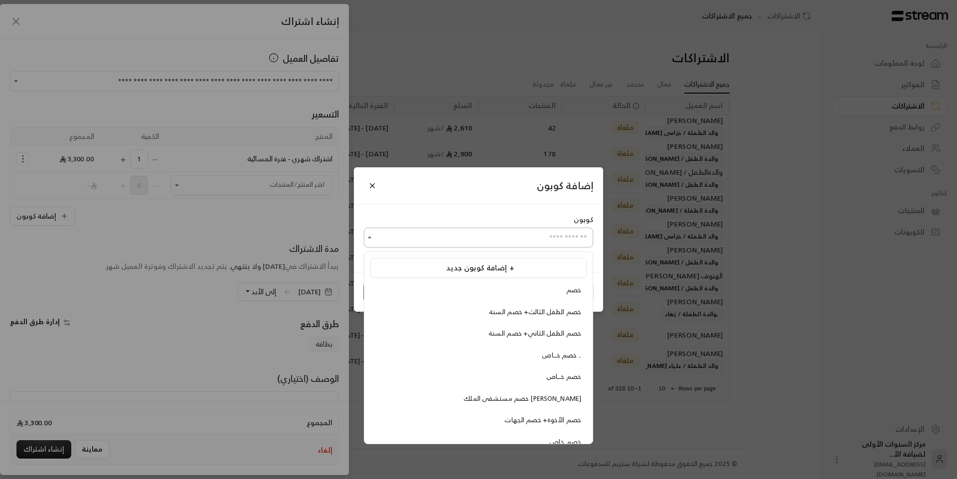
click at [532, 241] on input "اختر العميل" at bounding box center [478, 237] width 229 height 17
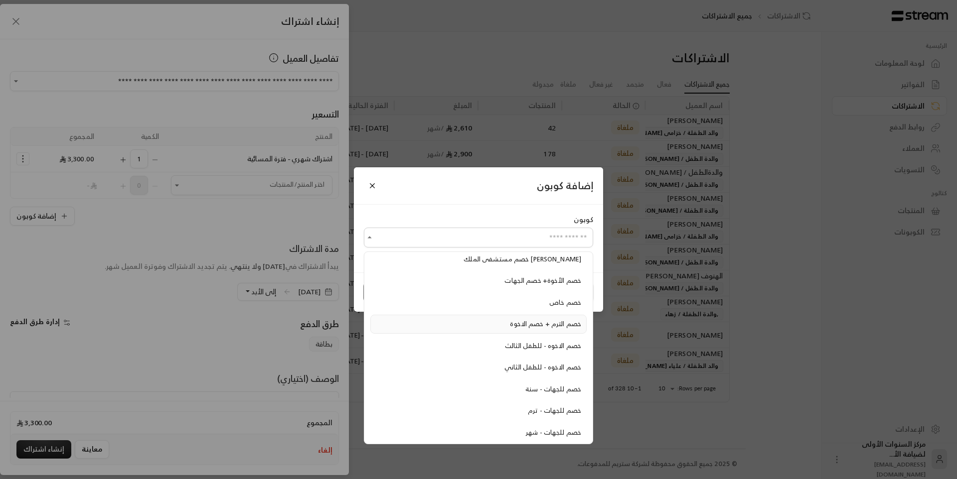
scroll to position [185, 0]
click at [532, 388] on span "خصم للجهات - شهر" at bounding box center [553, 387] width 55 height 11
type input "**********"
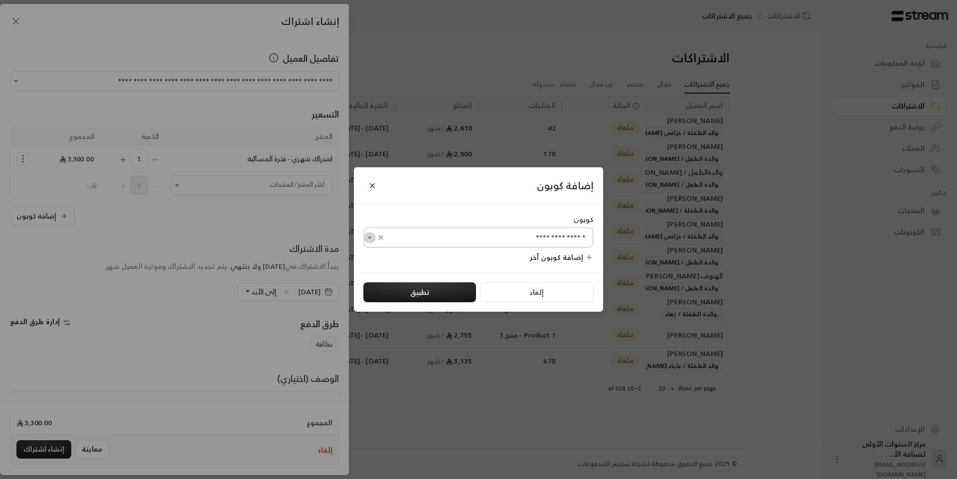
click at [370, 235] on icon "Open" at bounding box center [370, 238] width 10 height 10
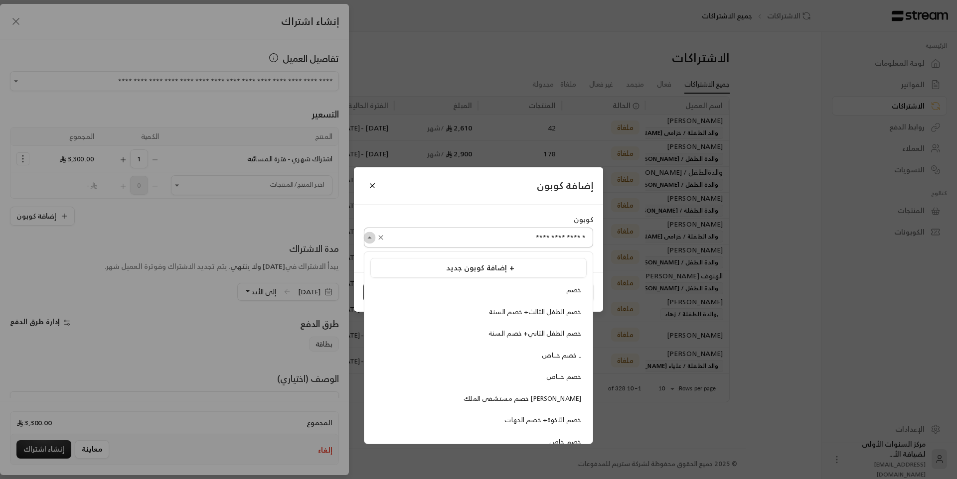
click at [370, 235] on icon "Close" at bounding box center [370, 238] width 10 height 10
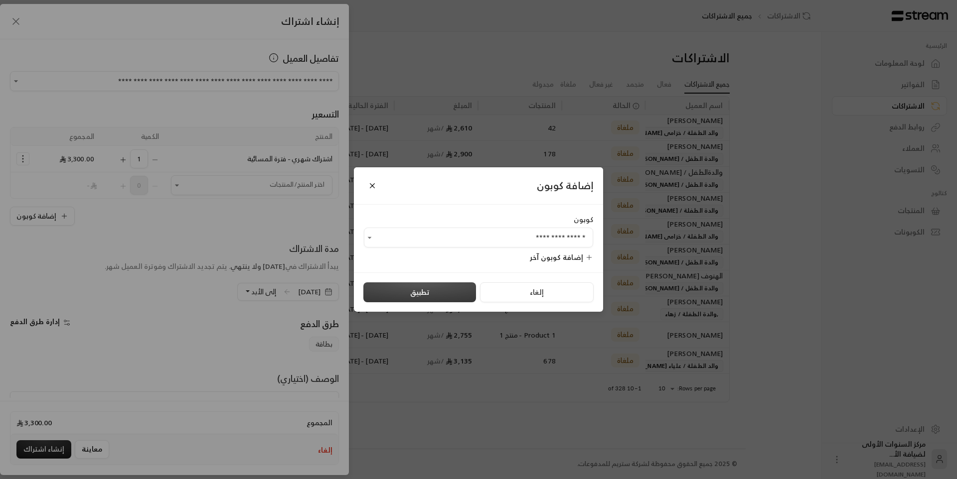
click at [412, 296] on button "تطبيق" at bounding box center [419, 293] width 113 height 20
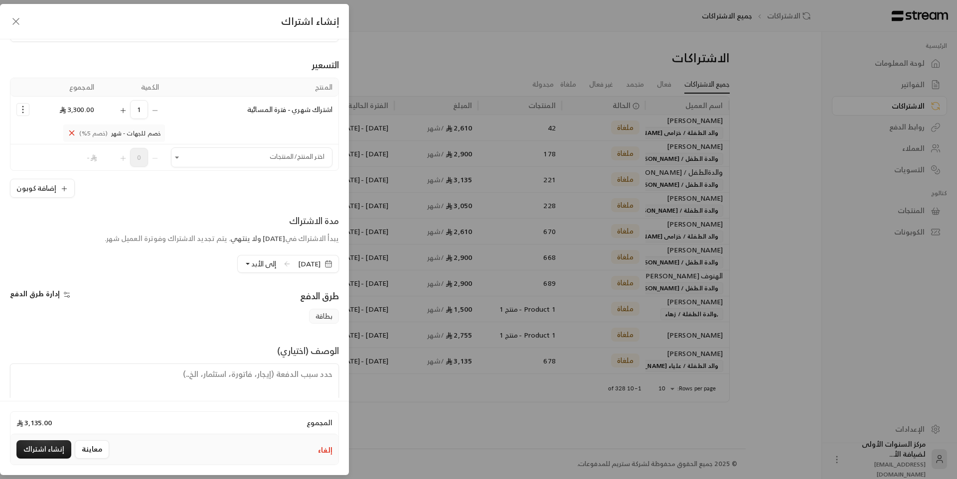
scroll to position [50, 0]
click at [301, 373] on textarea at bounding box center [174, 385] width 329 height 45
click at [37, 442] on button "إنشاء اشتراك" at bounding box center [43, 450] width 55 height 18
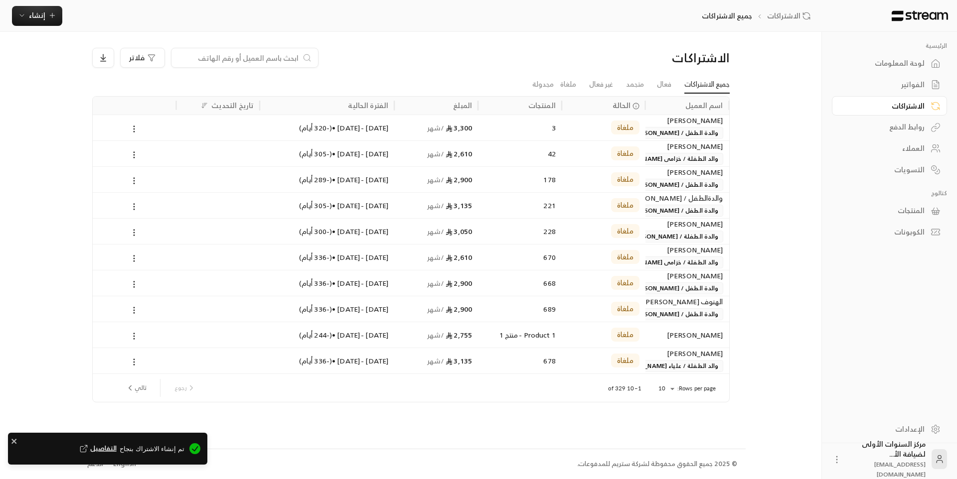
click at [903, 64] on div "لوحة المعلومات" at bounding box center [884, 63] width 80 height 10
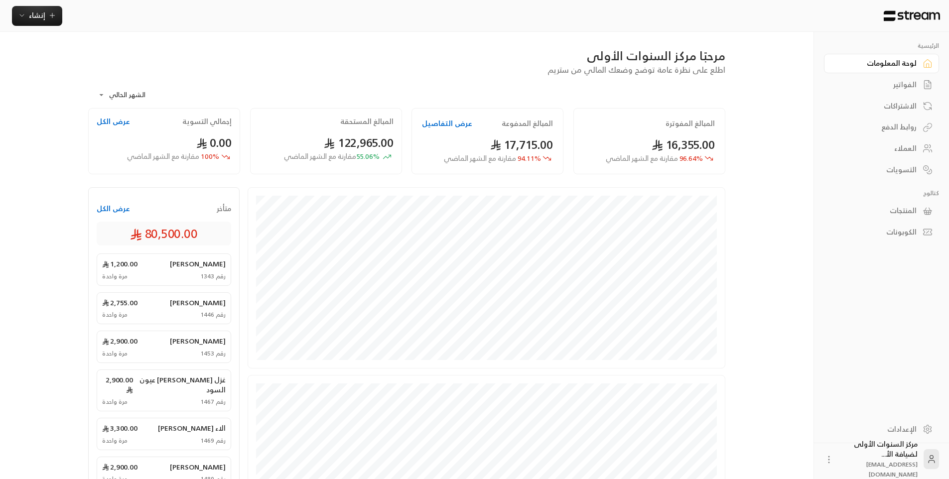
click at [903, 84] on div "الفواتير" at bounding box center [877, 85] width 80 height 10
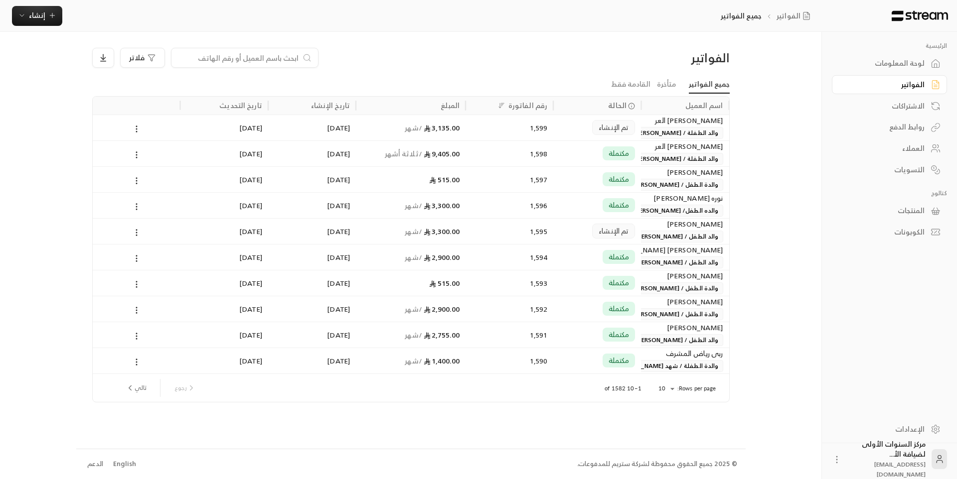
click at [671, 123] on div "[PERSON_NAME] العر" at bounding box center [685, 120] width 76 height 11
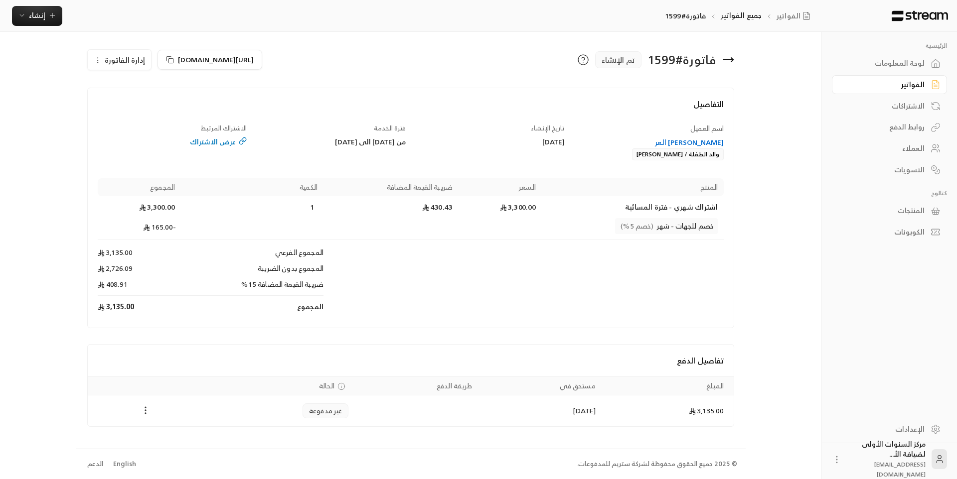
click at [147, 412] on icon "Payments" at bounding box center [146, 411] width 10 height 10
click at [185, 443] on li "تغيير الحالة الى مدفوعة" at bounding box center [183, 437] width 77 height 18
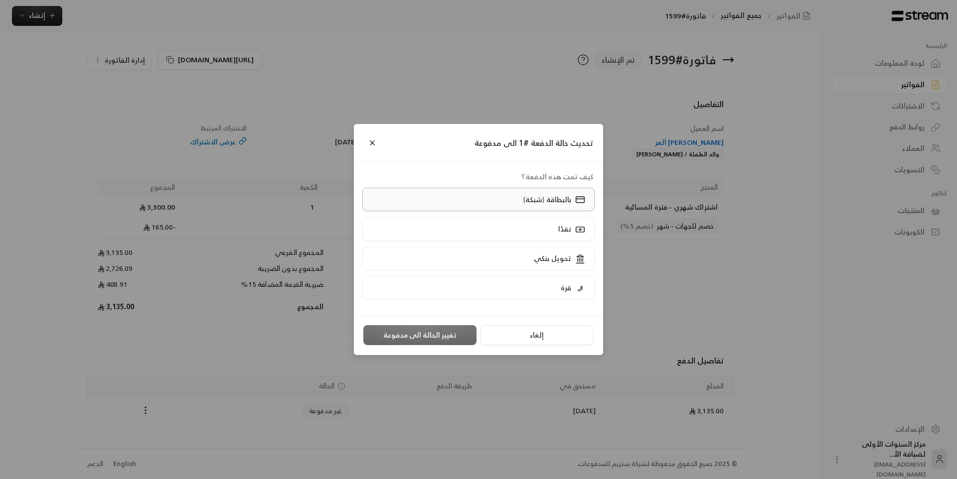
click at [507, 199] on label "بالبطاقة (شبكة)" at bounding box center [478, 199] width 233 height 23
click at [435, 331] on button "تغيير الحالة الى مدفوعة" at bounding box center [419, 335] width 113 height 20
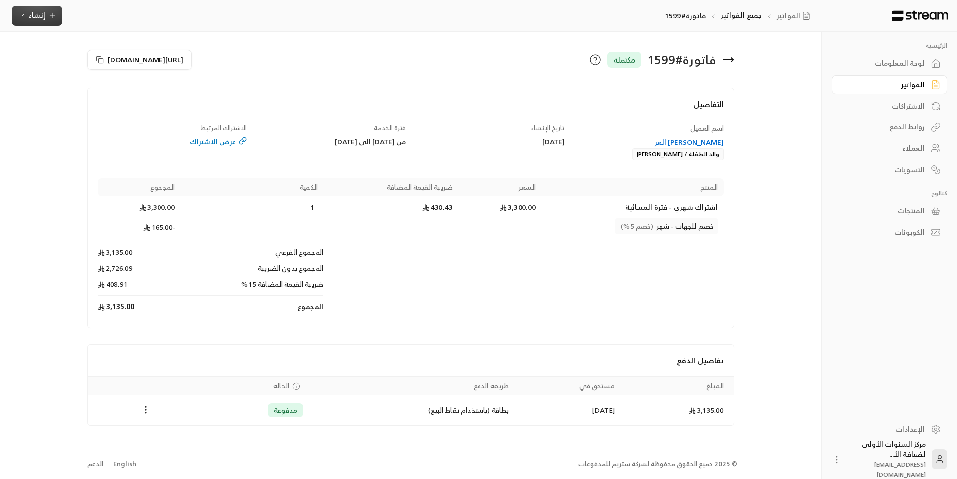
click at [38, 18] on span "إنشاء" at bounding box center [37, 15] width 16 height 12
click at [116, 56] on div "إنشاء فاتورة مرة واحدة بسهولة للمعاملات السريعة." at bounding box center [86, 62] width 126 height 20
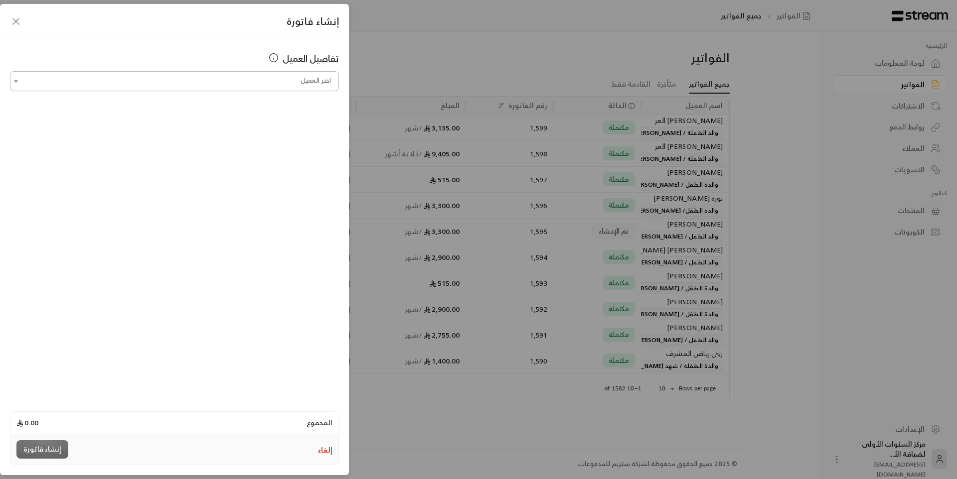
click at [247, 85] on input "اختر العميل" at bounding box center [174, 81] width 329 height 17
click at [254, 134] on span "والد الطفلة / [PERSON_NAME]" at bounding box center [205, 134] width 98 height 16
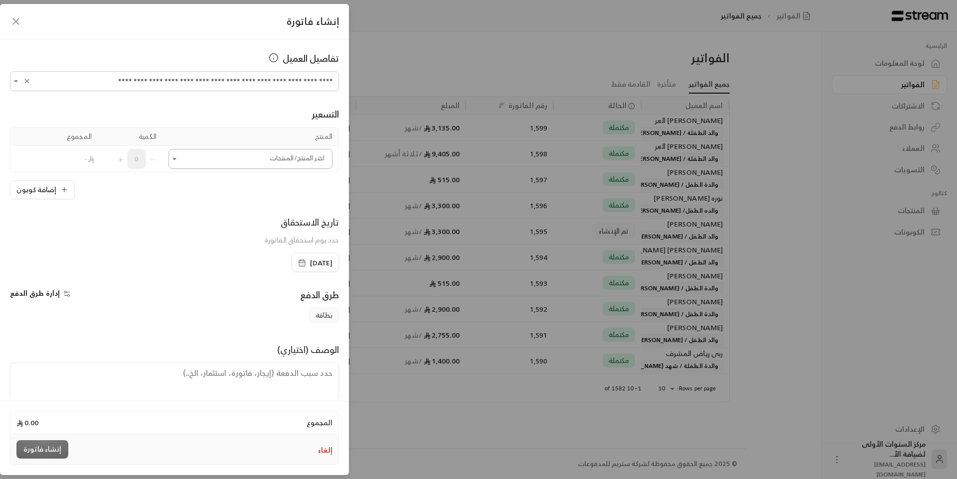
type input "**********"
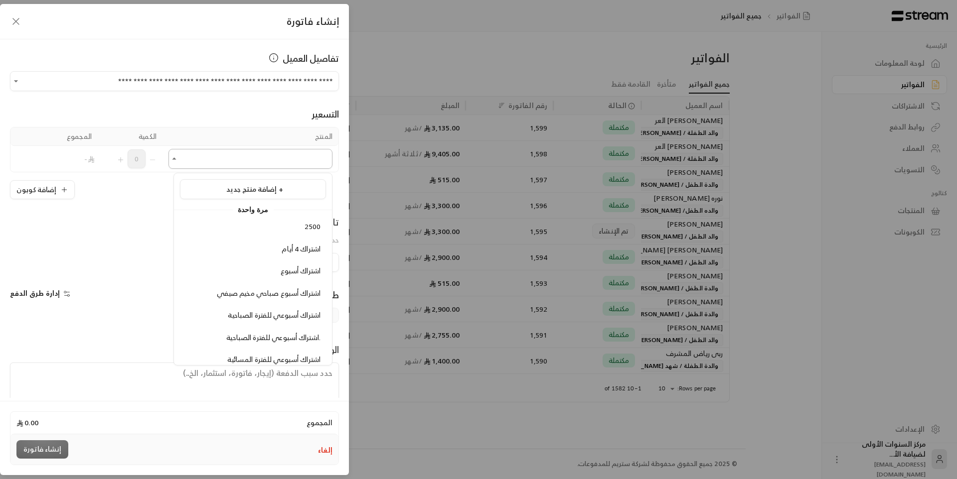
click at [272, 162] on input "اختر العميل" at bounding box center [250, 159] width 164 height 17
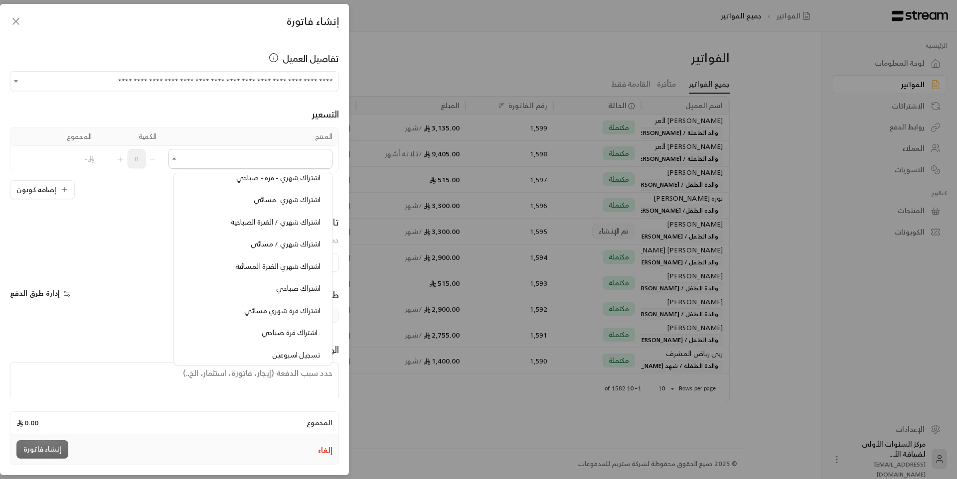
scroll to position [753, 0]
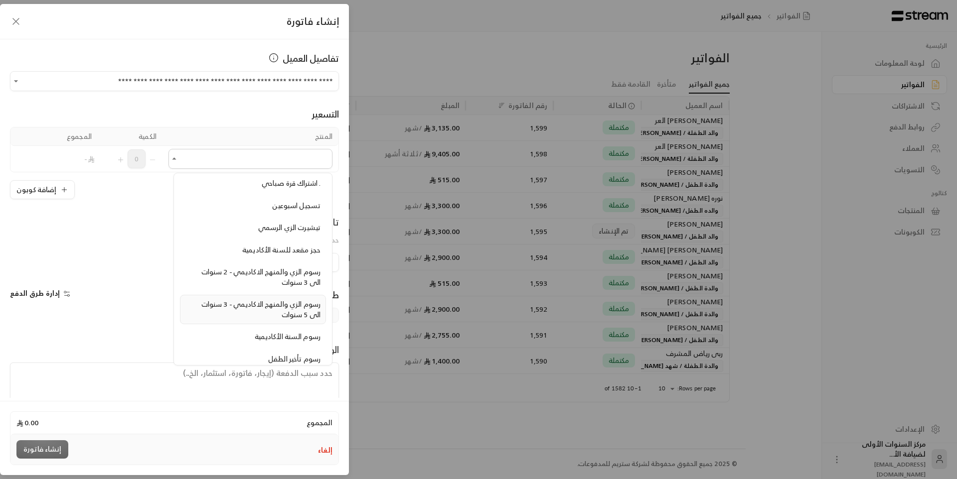
click at [279, 302] on span "رسوم الزي والمنهج الاكاديمي - 3 سنوات الى 5 سنوات" at bounding box center [260, 309] width 119 height 23
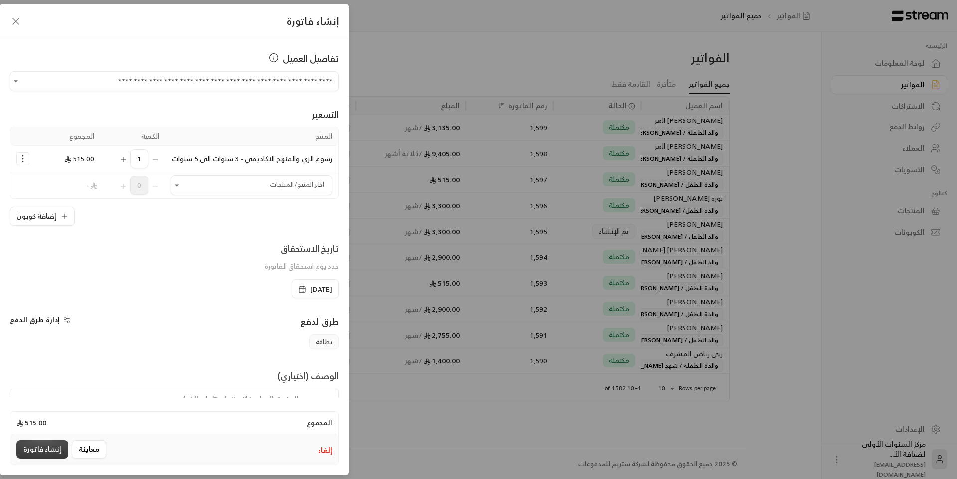
click at [41, 448] on button "إنشاء فاتورة" at bounding box center [42, 450] width 52 height 18
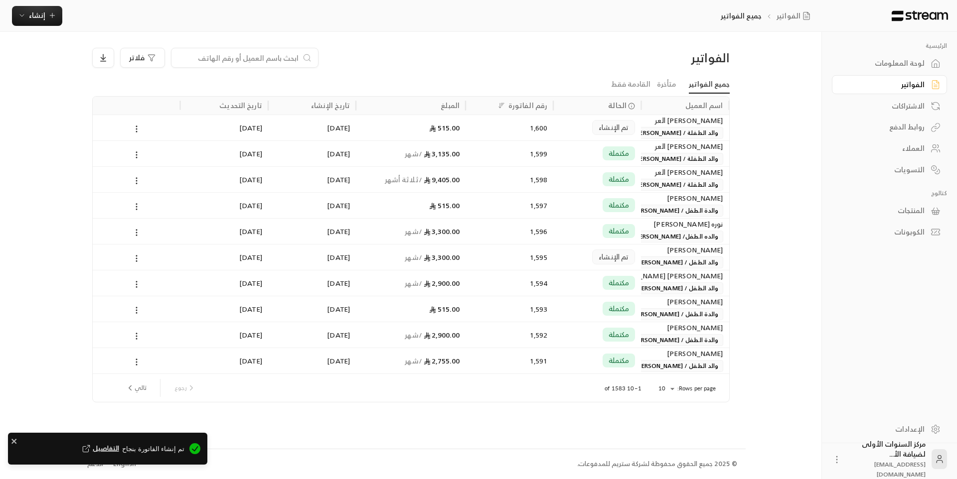
click at [672, 137] on span "والد الطفلة / [PERSON_NAME]" at bounding box center [676, 133] width 93 height 12
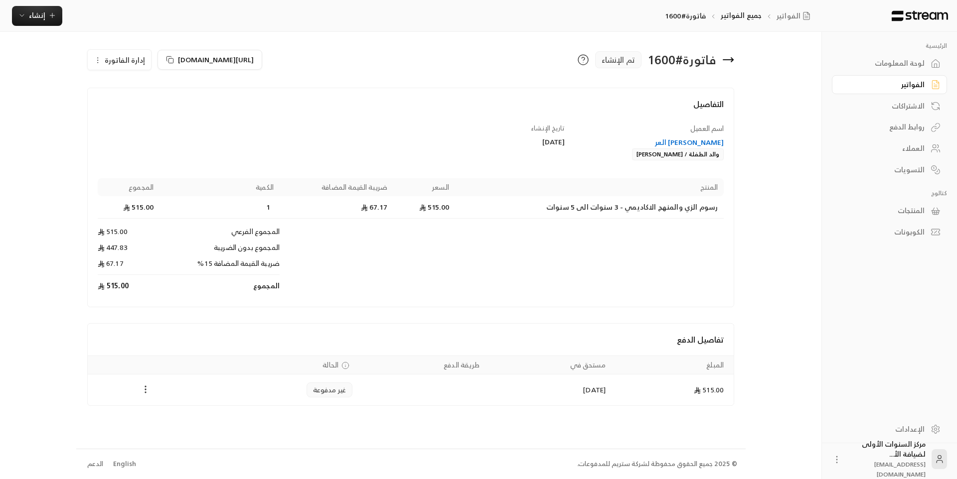
click at [141, 389] on icon "Payments" at bounding box center [146, 390] width 10 height 10
click at [172, 417] on li "تغيير الحالة الى مدفوعة" at bounding box center [183, 416] width 77 height 18
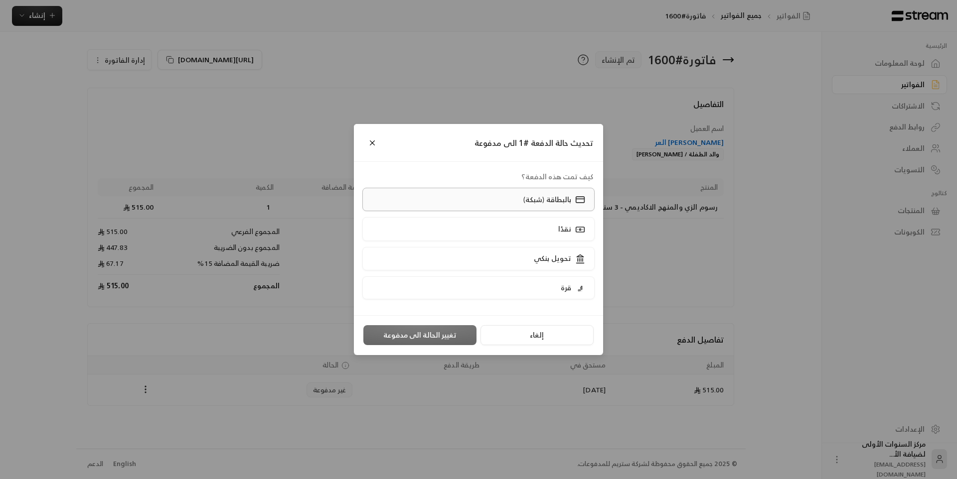
click at [531, 201] on p "بالبطاقة (شبكة)" at bounding box center [547, 200] width 48 height 10
click at [458, 336] on button "تغيير الحالة الى مدفوعة" at bounding box center [419, 335] width 113 height 20
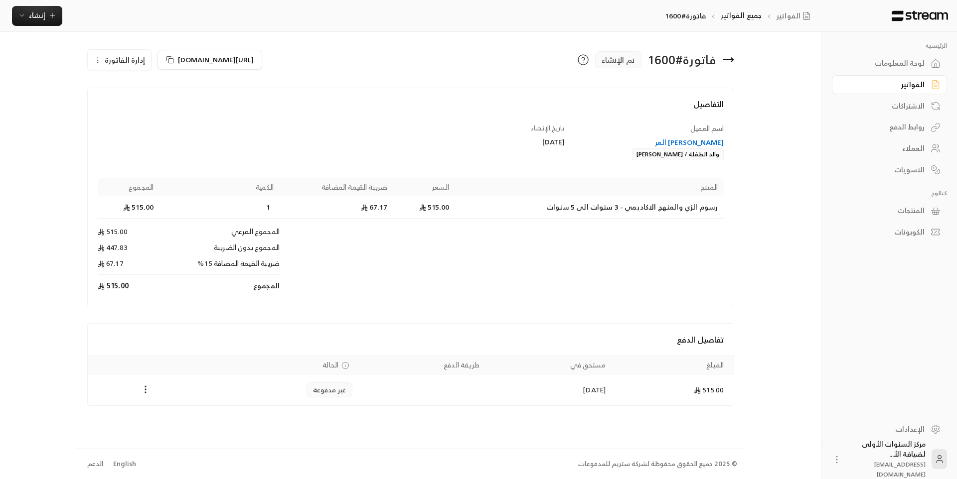
click at [901, 68] on div "لوحة المعلومات" at bounding box center [884, 63] width 80 height 10
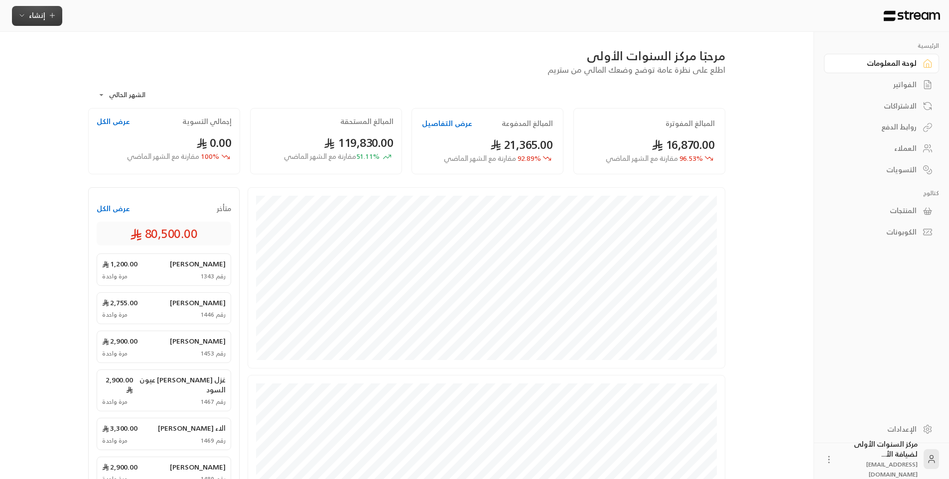
click at [43, 20] on span "إنشاء" at bounding box center [37, 15] width 16 height 12
click at [90, 87] on div "اشتراك" at bounding box center [86, 86] width 126 height 12
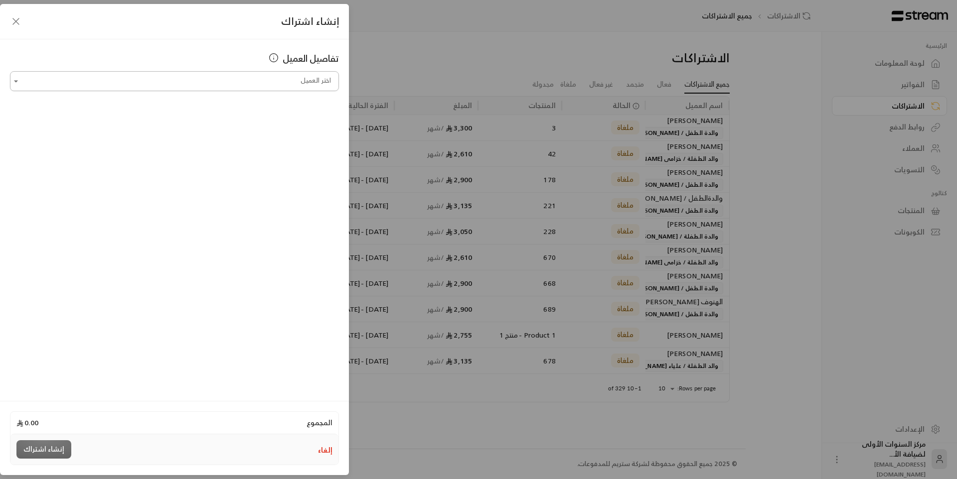
click at [195, 78] on input "اختر العميل" at bounding box center [174, 81] width 329 height 17
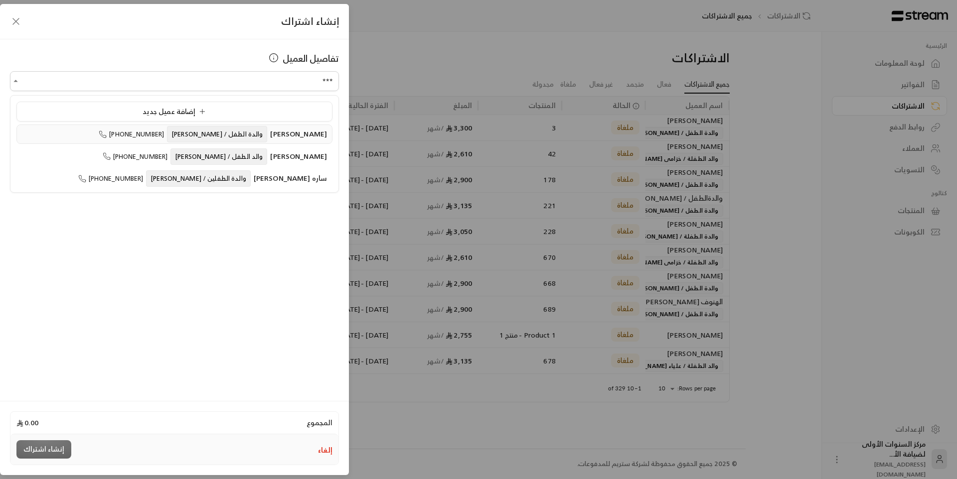
click at [219, 136] on span "والدة الطفل / [PERSON_NAME]" at bounding box center [217, 134] width 100 height 16
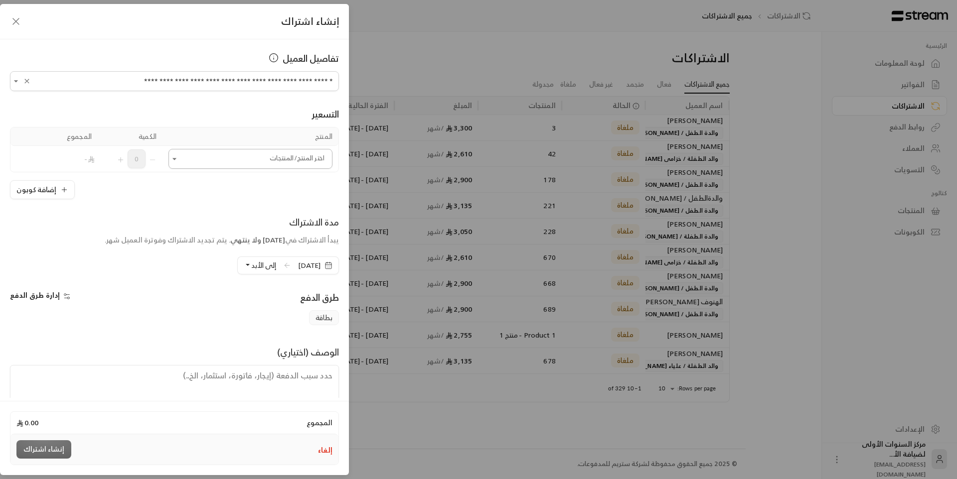
type input "**********"
click at [223, 154] on input "اختر العميل" at bounding box center [250, 159] width 164 height 17
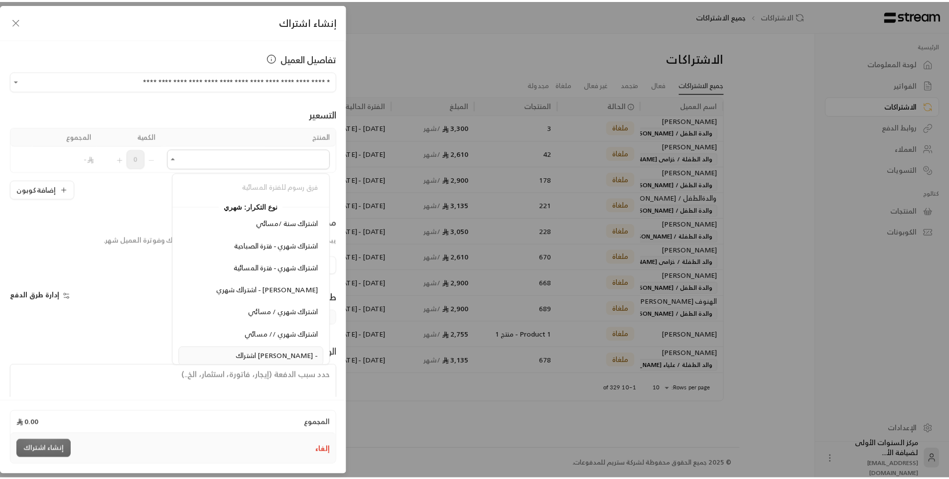
scroll to position [997, 0]
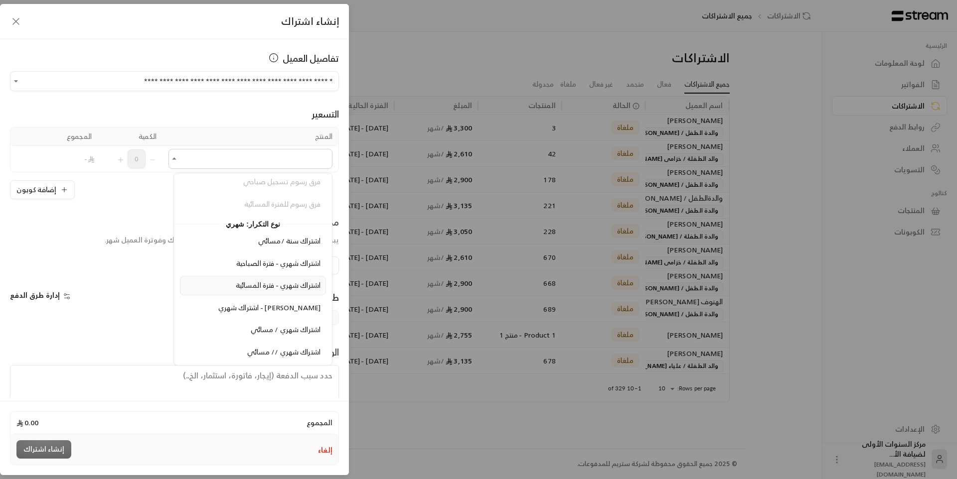
click at [279, 285] on span "اشتراك شهري - فترة المسائية" at bounding box center [278, 285] width 85 height 12
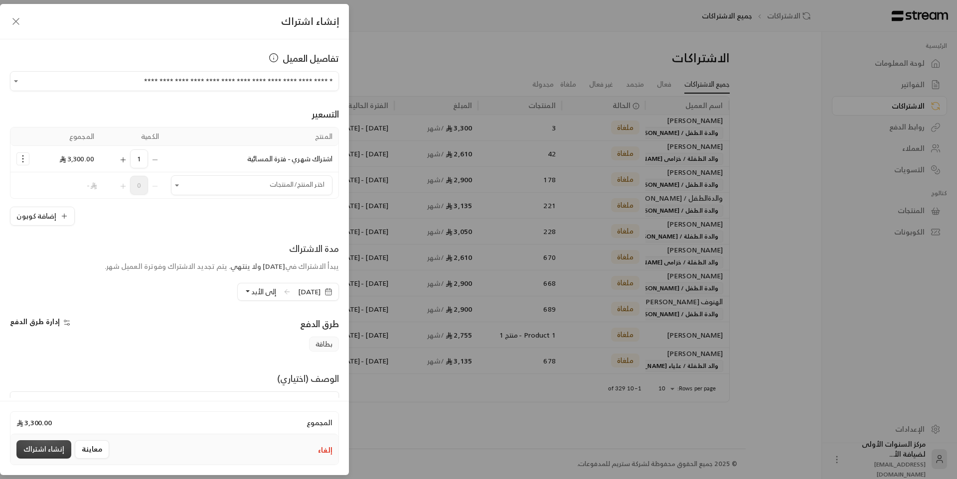
click at [47, 448] on button "إنشاء اشتراك" at bounding box center [43, 450] width 55 height 18
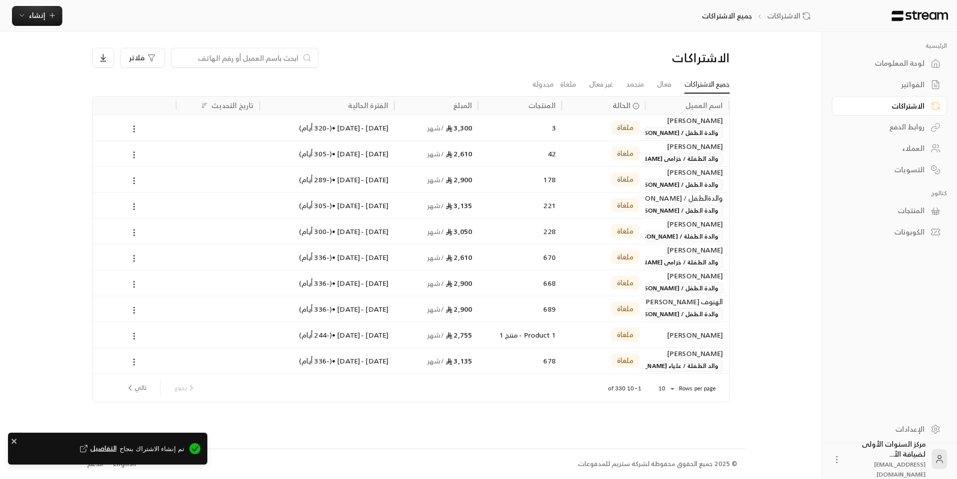
click at [922, 60] on div "لوحة المعلومات" at bounding box center [884, 63] width 80 height 10
